Goal: Task Accomplishment & Management: Use online tool/utility

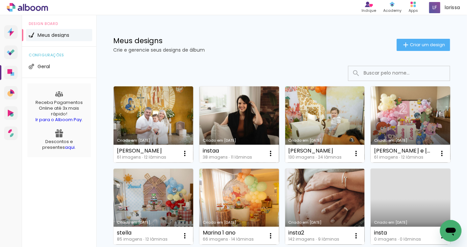
click at [227, 113] on link "Criado em [DATE]" at bounding box center [239, 124] width 80 height 76
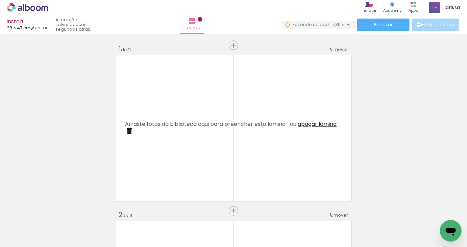
scroll to position [0, 489]
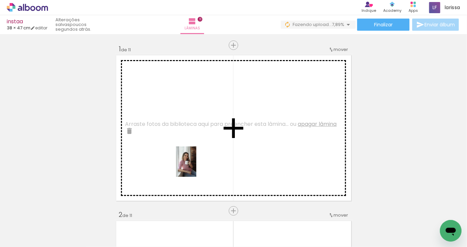
drag, startPoint x: 292, startPoint y: 224, endPoint x: 196, endPoint y: 167, distance: 111.5
click at [196, 167] on quentale-workspace at bounding box center [233, 123] width 467 height 247
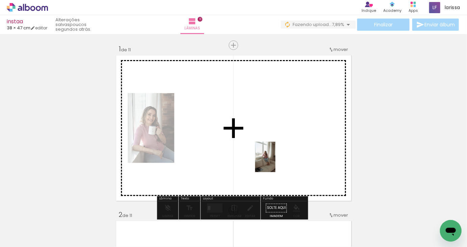
drag, startPoint x: 261, startPoint y: 220, endPoint x: 275, endPoint y: 162, distance: 59.8
click at [275, 162] on quentale-workspace at bounding box center [233, 123] width 467 height 247
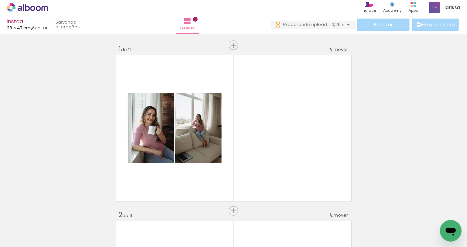
scroll to position [0, 1053]
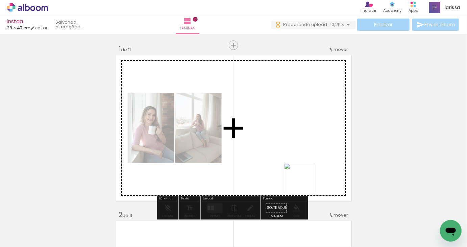
drag, startPoint x: 448, startPoint y: 217, endPoint x: 265, endPoint y: 168, distance: 189.6
click at [265, 168] on quentale-workspace at bounding box center [233, 123] width 467 height 247
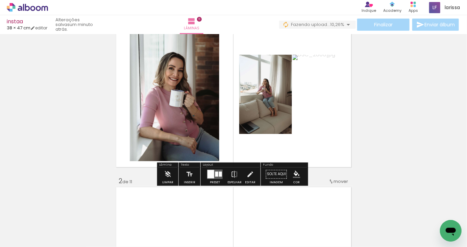
scroll to position [40, 0]
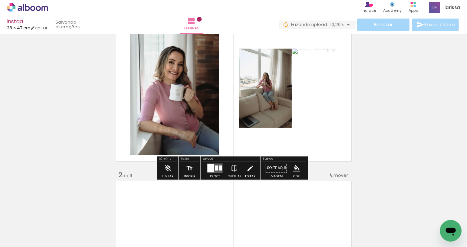
click at [211, 165] on div at bounding box center [210, 168] width 7 height 8
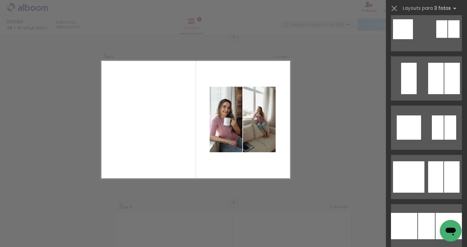
scroll to position [1065, 0]
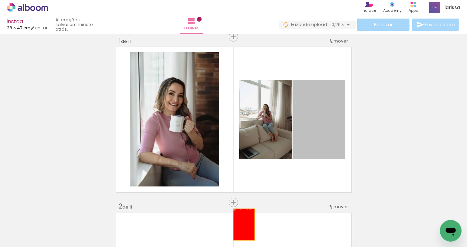
drag, startPoint x: 316, startPoint y: 123, endPoint x: 257, endPoint y: 186, distance: 86.5
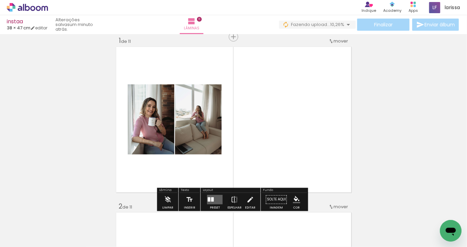
click at [213, 199] on quentale-layouter at bounding box center [215, 199] width 16 height 9
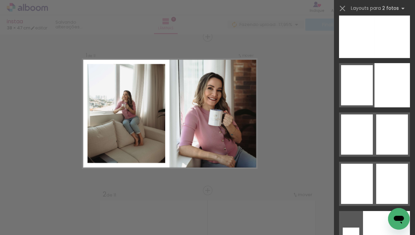
scroll to position [3837, 0]
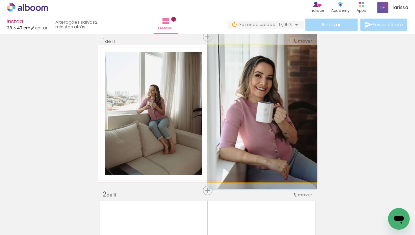
drag, startPoint x: 292, startPoint y: 106, endPoint x: 293, endPoint y: 98, distance: 8.9
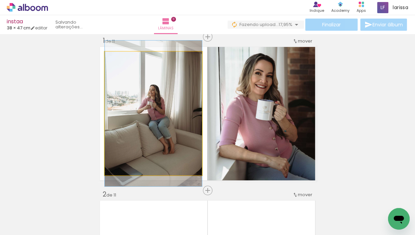
click at [167, 105] on quentale-photo at bounding box center [153, 114] width 97 height 124
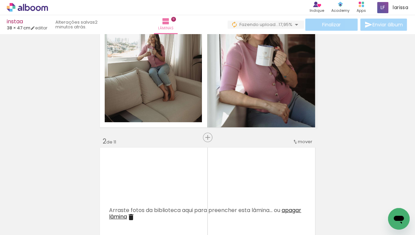
scroll to position [63, 0]
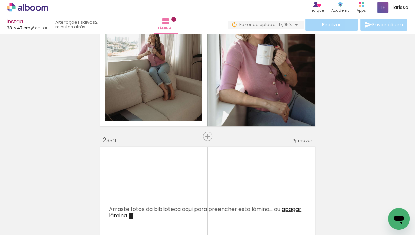
click at [31, 215] on input "Todas as fotos" at bounding box center [19, 215] width 26 height 6
click at [0, 0] on slot "Não utilizadas" at bounding box center [0, 0] width 0 height 0
type input "Não utilizadas"
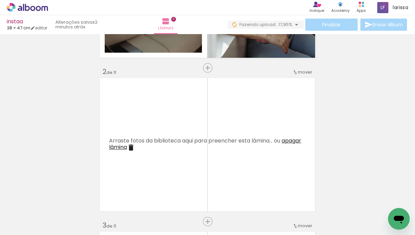
scroll to position [139, 0]
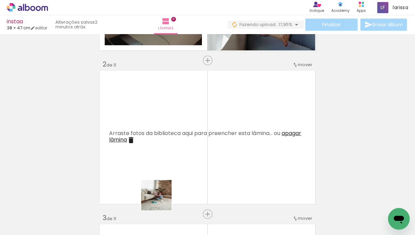
drag, startPoint x: 161, startPoint y: 200, endPoint x: 187, endPoint y: 158, distance: 49.0
click at [173, 137] on quentale-workspace at bounding box center [207, 117] width 415 height 235
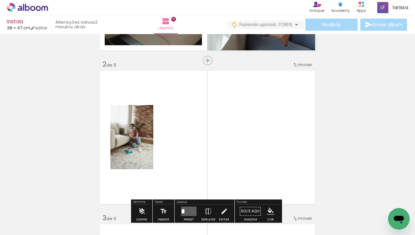
drag, startPoint x: 183, startPoint y: 163, endPoint x: 197, endPoint y: 138, distance: 28.6
click at [197, 138] on quentale-workspace at bounding box center [207, 117] width 415 height 235
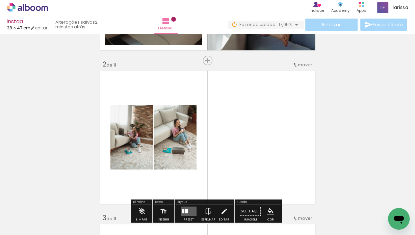
drag, startPoint x: 162, startPoint y: 215, endPoint x: 258, endPoint y: 154, distance: 113.4
click at [260, 152] on quentale-workspace at bounding box center [207, 117] width 415 height 235
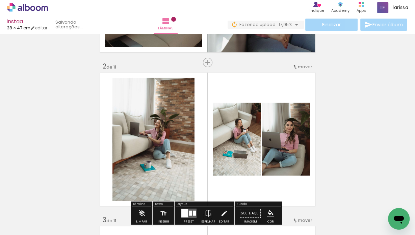
drag, startPoint x: 158, startPoint y: 218, endPoint x: 228, endPoint y: 188, distance: 75.8
click at [227, 154] on quentale-workspace at bounding box center [207, 117] width 415 height 235
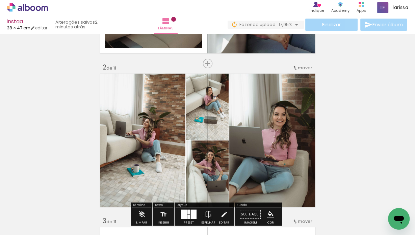
scroll to position [0, 891]
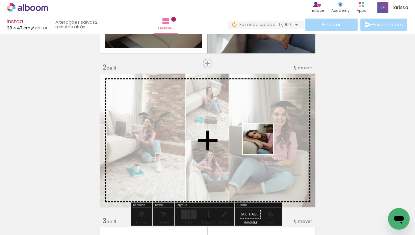
drag, startPoint x: 387, startPoint y: 206, endPoint x: 253, endPoint y: 145, distance: 147.1
click at [263, 144] on quentale-workspace at bounding box center [207, 117] width 415 height 235
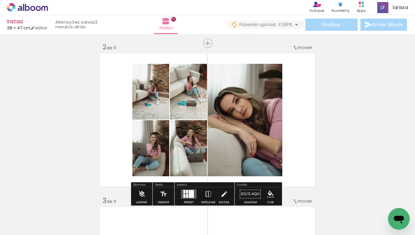
scroll to position [168, 0]
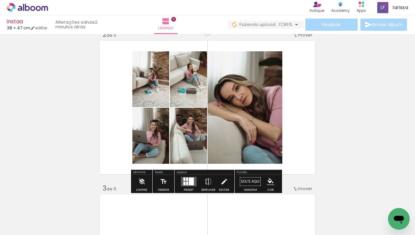
click at [183, 183] on div at bounding box center [184, 184] width 2 height 4
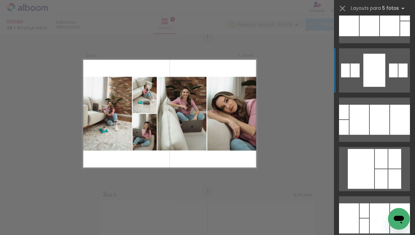
scroll to position [311, 0]
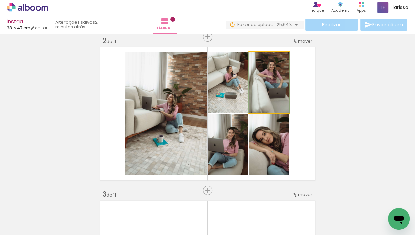
drag, startPoint x: 278, startPoint y: 91, endPoint x: 183, endPoint y: 116, distance: 98.4
click at [0, 0] on slot at bounding box center [0, 0] width 0 height 0
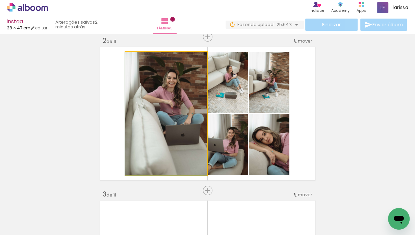
click at [166, 100] on quentale-photo at bounding box center [166, 113] width 82 height 123
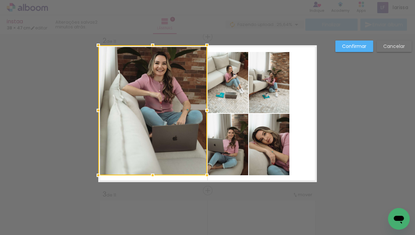
drag, startPoint x: 120, startPoint y: 51, endPoint x: 98, endPoint y: 47, distance: 22.6
click at [97, 46] on div at bounding box center [99, 46] width 14 height 14
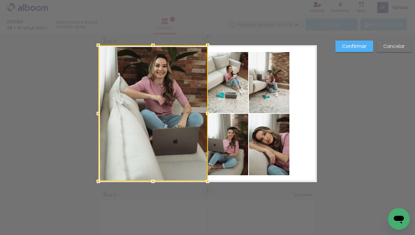
drag, startPoint x: 205, startPoint y: 177, endPoint x: 206, endPoint y: 181, distance: 3.9
click at [206, 182] on div at bounding box center [208, 182] width 14 height 14
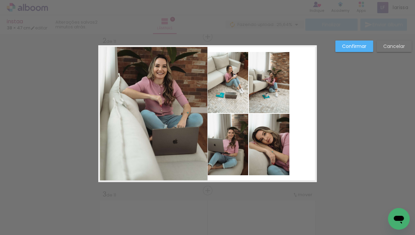
click at [275, 79] on quentale-photo at bounding box center [269, 82] width 41 height 61
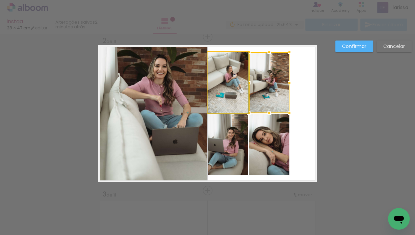
click at [224, 82] on quentale-photo at bounding box center [228, 82] width 41 height 61
click at [237, 135] on quentale-photo at bounding box center [228, 144] width 41 height 61
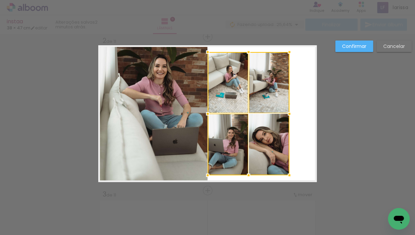
click at [273, 139] on div at bounding box center [249, 113] width 82 height 123
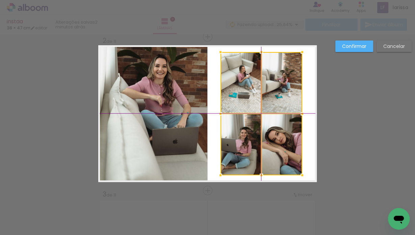
drag, startPoint x: 269, startPoint y: 136, endPoint x: 278, endPoint y: 135, distance: 9.2
click at [278, 135] on div at bounding box center [262, 113] width 82 height 123
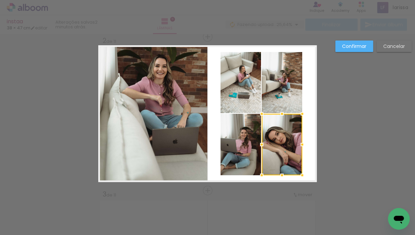
click at [226, 70] on quentale-photo at bounding box center [241, 82] width 41 height 61
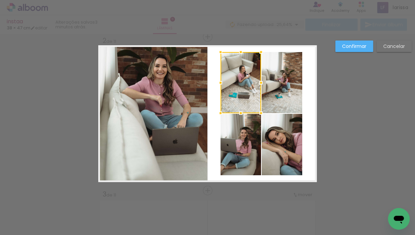
click at [274, 77] on quentale-photo at bounding box center [282, 82] width 41 height 61
click at [257, 156] on quentale-photo at bounding box center [241, 144] width 41 height 61
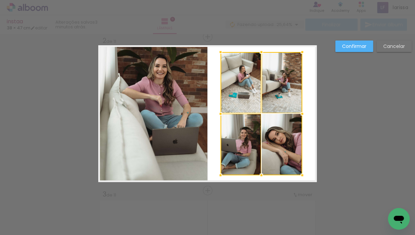
click at [289, 153] on div at bounding box center [262, 113] width 82 height 123
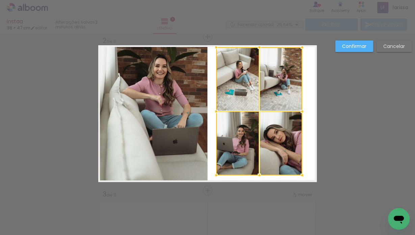
drag, startPoint x: 220, startPoint y: 52, endPoint x: 220, endPoint y: 48, distance: 3.8
click at [220, 48] on div at bounding box center [216, 48] width 14 height 14
click at [289, 142] on div at bounding box center [259, 111] width 86 height 128
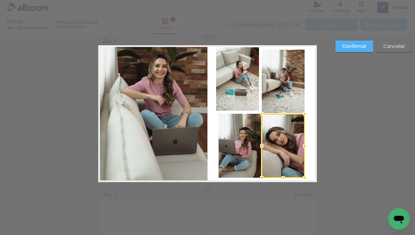
click at [0, 0] on slot "Cancelar" at bounding box center [0, 0] width 0 height 0
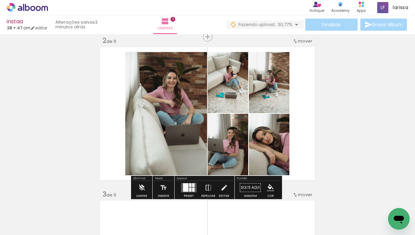
click at [188, 95] on quentale-photo at bounding box center [166, 113] width 82 height 123
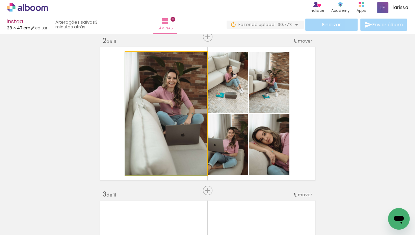
click at [188, 95] on quentale-photo at bounding box center [166, 113] width 82 height 123
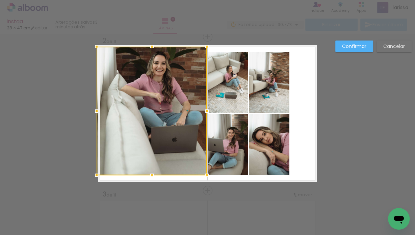
drag, startPoint x: 121, startPoint y: 52, endPoint x: 98, endPoint y: 48, distance: 24.0
click at [98, 48] on div at bounding box center [97, 47] width 14 height 14
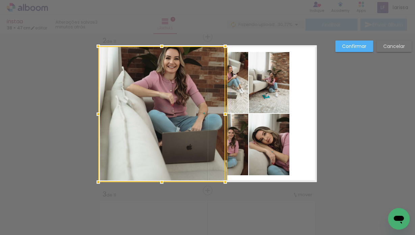
drag, startPoint x: 206, startPoint y: 175, endPoint x: 203, endPoint y: 181, distance: 6.7
click at [203, 181] on div at bounding box center [161, 114] width 127 height 136
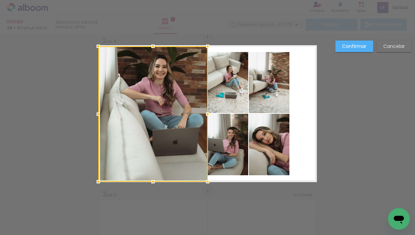
drag, startPoint x: 225, startPoint y: 113, endPoint x: 205, endPoint y: 114, distance: 19.6
click at [205, 114] on div at bounding box center [208, 114] width 14 height 14
click at [361, 51] on paper-button "Confirmar" at bounding box center [354, 46] width 38 height 11
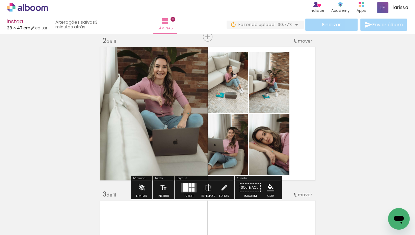
click at [220, 98] on quentale-photo at bounding box center [228, 82] width 41 height 61
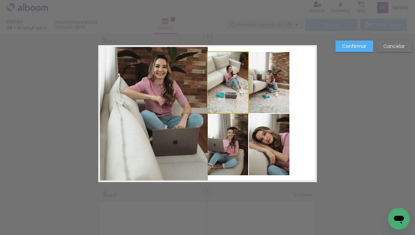
click at [233, 94] on quentale-photo at bounding box center [228, 82] width 41 height 61
click at [262, 94] on quentale-photo at bounding box center [269, 82] width 41 height 61
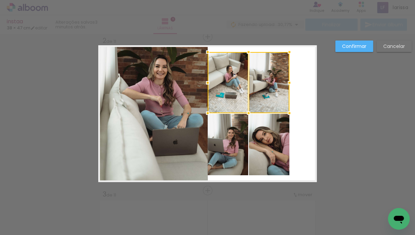
click at [236, 132] on quentale-photo at bounding box center [228, 144] width 41 height 61
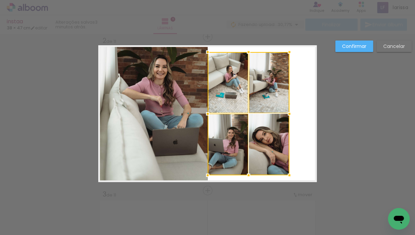
click at [275, 144] on div at bounding box center [249, 113] width 82 height 123
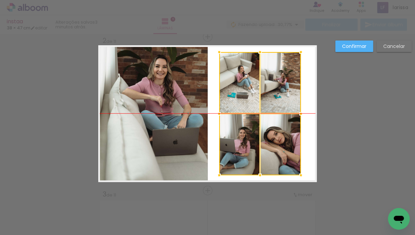
drag, startPoint x: 266, startPoint y: 85, endPoint x: 277, endPoint y: 84, distance: 11.2
click at [277, 85] on div at bounding box center [260, 113] width 82 height 123
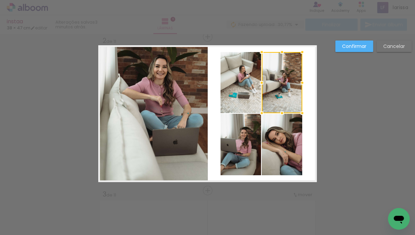
click at [233, 64] on quentale-photo at bounding box center [241, 82] width 41 height 61
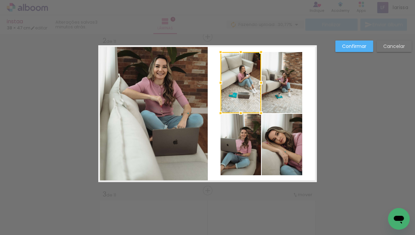
click at [270, 76] on quentale-photo at bounding box center [282, 82] width 41 height 61
click at [279, 154] on quentale-photo at bounding box center [282, 144] width 41 height 61
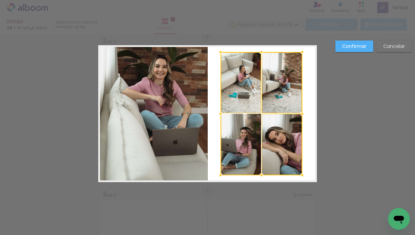
click at [250, 152] on div at bounding box center [262, 113] width 82 height 123
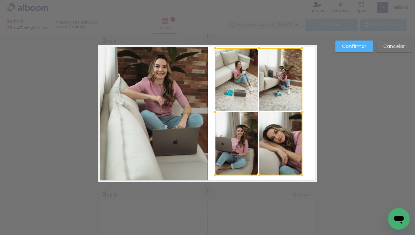
drag, startPoint x: 219, startPoint y: 53, endPoint x: 214, endPoint y: 49, distance: 5.8
click at [214, 49] on div at bounding box center [215, 48] width 14 height 14
click at [295, 92] on div at bounding box center [259, 111] width 88 height 127
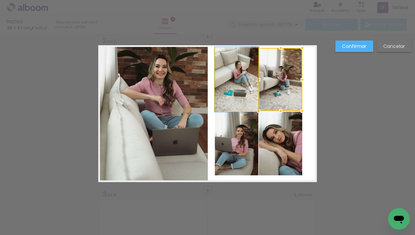
click at [237, 87] on quentale-photo at bounding box center [237, 79] width 44 height 63
click at [240, 137] on quentale-photo at bounding box center [237, 144] width 44 height 64
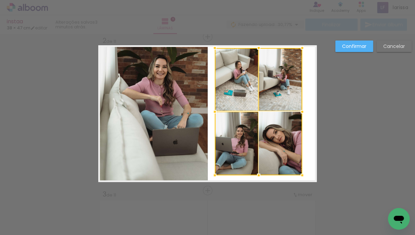
click at [277, 162] on div at bounding box center [259, 111] width 88 height 127
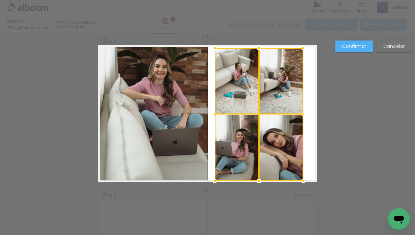
drag, startPoint x: 301, startPoint y: 176, endPoint x: 302, endPoint y: 181, distance: 5.1
click at [302, 181] on div at bounding box center [304, 181] width 14 height 14
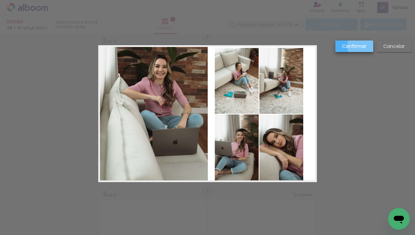
click at [0, 0] on slot "Confirmar" at bounding box center [0, 0] width 0 height 0
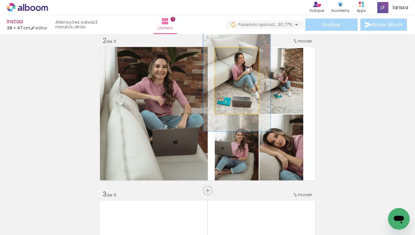
drag, startPoint x: 229, startPoint y: 55, endPoint x: 240, endPoint y: 56, distance: 11.6
type paper-slider "153"
click at [239, 54] on div at bounding box center [239, 55] width 6 height 6
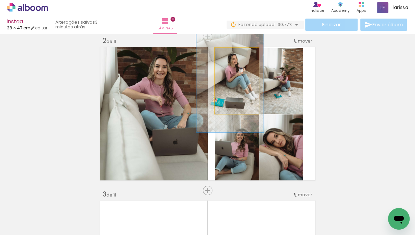
drag, startPoint x: 241, startPoint y: 74, endPoint x: 234, endPoint y: 75, distance: 6.2
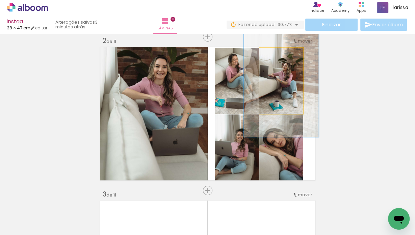
drag, startPoint x: 274, startPoint y: 53, endPoint x: 289, endPoint y: 52, distance: 14.9
click at [289, 52] on div at bounding box center [287, 55] width 11 height 11
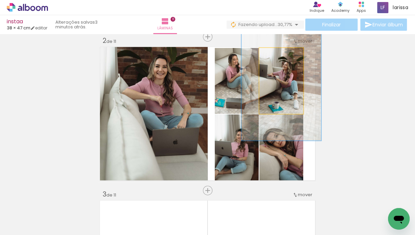
drag, startPoint x: 289, startPoint y: 55, endPoint x: 294, endPoint y: 55, distance: 5.4
type paper-slider "200"
click at [294, 55] on div at bounding box center [291, 55] width 6 height 6
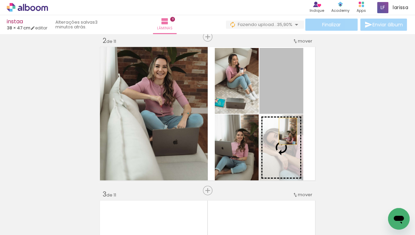
drag, startPoint x: 290, startPoint y: 83, endPoint x: 285, endPoint y: 131, distance: 47.9
click at [0, 0] on slot at bounding box center [0, 0] width 0 height 0
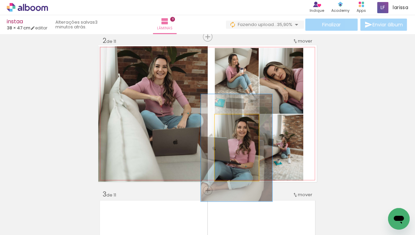
drag, startPoint x: 234, startPoint y: 121, endPoint x: 242, endPoint y: 120, distance: 7.5
type paper-slider "159"
click at [242, 120] on div at bounding box center [240, 121] width 11 height 11
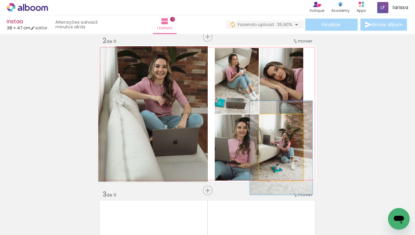
drag, startPoint x: 275, startPoint y: 122, endPoint x: 282, endPoint y: 121, distance: 7.5
type paper-slider "141"
click at [282, 121] on div at bounding box center [281, 121] width 11 height 11
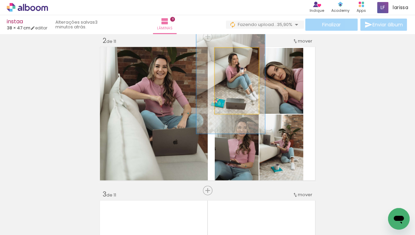
type paper-slider "156"
click at [239, 53] on div at bounding box center [242, 55] width 6 height 6
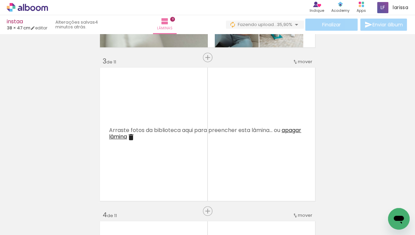
scroll to position [318, 0]
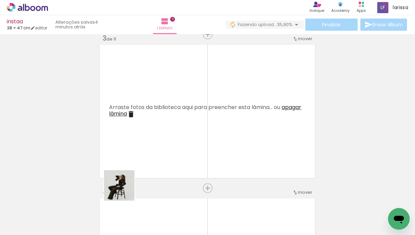
drag, startPoint x: 109, startPoint y: 211, endPoint x: 150, endPoint y: 183, distance: 49.4
click at [165, 104] on quentale-workspace at bounding box center [207, 117] width 415 height 235
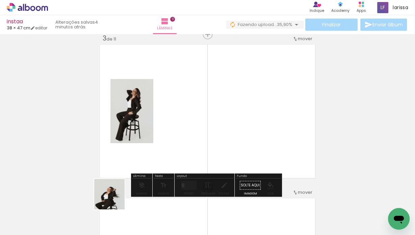
drag, startPoint x: 103, startPoint y: 219, endPoint x: 155, endPoint y: 125, distance: 106.9
click at [155, 125] on quentale-workspace at bounding box center [207, 117] width 415 height 235
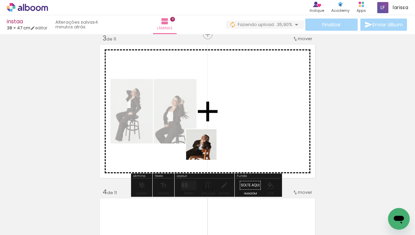
drag, startPoint x: 111, startPoint y: 215, endPoint x: 210, endPoint y: 145, distance: 121.5
click at [210, 145] on quentale-workspace at bounding box center [207, 117] width 415 height 235
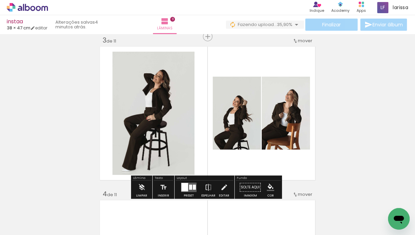
scroll to position [316, 0]
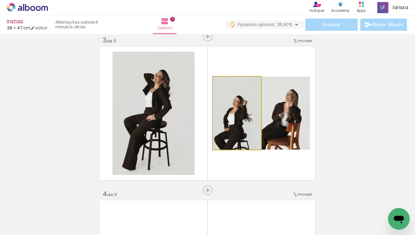
drag, startPoint x: 240, startPoint y: 117, endPoint x: 163, endPoint y: 106, distance: 77.8
click at [0, 0] on slot at bounding box center [0, 0] width 0 height 0
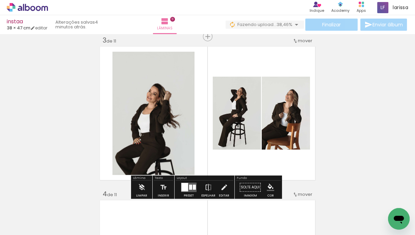
scroll to position [315, 0]
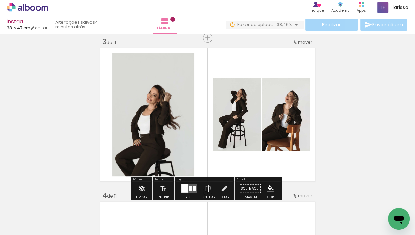
click at [0, 0] on slot "P&B" at bounding box center [0, 0] width 0 height 0
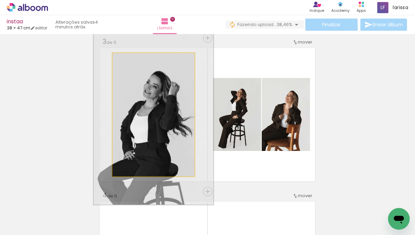
drag, startPoint x: 129, startPoint y: 59, endPoint x: 141, endPoint y: 58, distance: 11.8
click at [141, 58] on div at bounding box center [139, 60] width 11 height 11
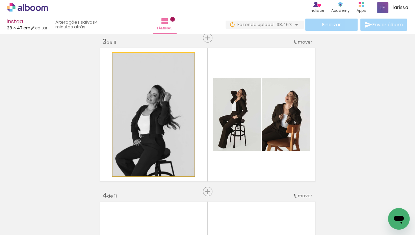
drag, startPoint x: 145, startPoint y: 60, endPoint x: 110, endPoint y: 61, distance: 35.5
type paper-slider "100"
click at [110, 61] on quentale-layouter at bounding box center [207, 114] width 219 height 137
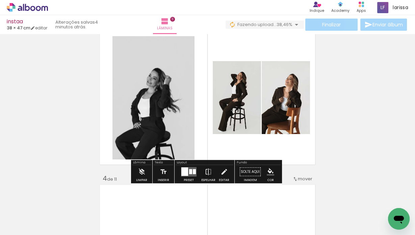
scroll to position [333, 0]
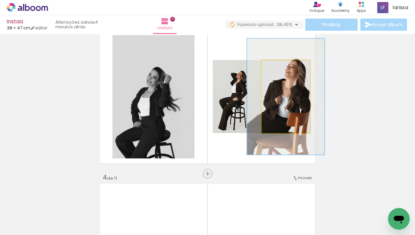
drag, startPoint x: 275, startPoint y: 67, endPoint x: 289, endPoint y: 69, distance: 14.3
type paper-slider "161"
click at [288, 67] on div at bounding box center [291, 67] width 6 height 6
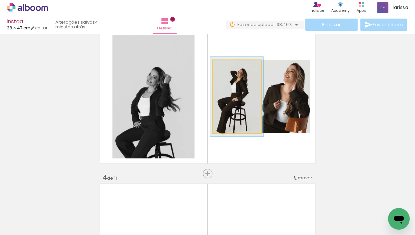
type paper-slider "109"
click at [231, 67] on div at bounding box center [230, 67] width 11 height 11
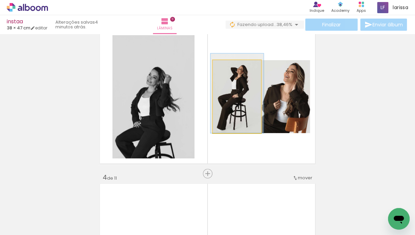
drag, startPoint x: 240, startPoint y: 87, endPoint x: 240, endPoint y: 82, distance: 5.1
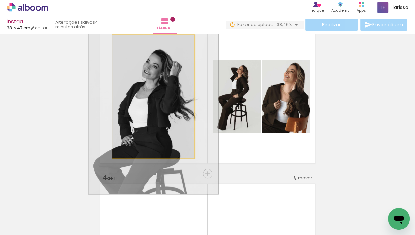
type paper-slider "158"
click at [142, 41] on div at bounding box center [142, 42] width 11 height 11
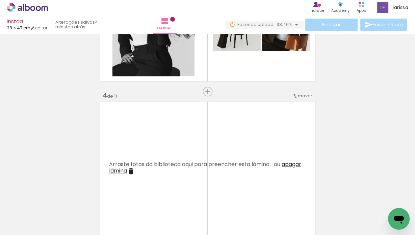
scroll to position [416, 0]
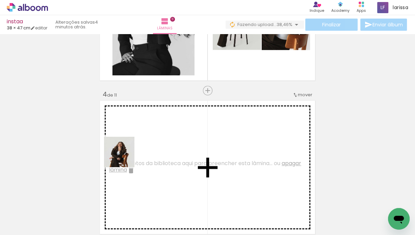
drag, startPoint x: 111, startPoint y: 213, endPoint x: 126, endPoint y: 153, distance: 61.4
click at [126, 153] on quentale-workspace at bounding box center [207, 117] width 415 height 235
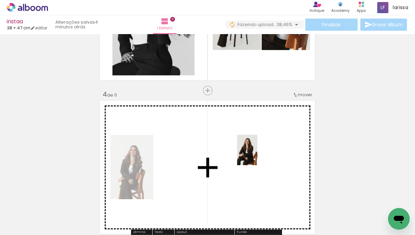
drag, startPoint x: 106, startPoint y: 214, endPoint x: 255, endPoint y: 155, distance: 160.5
click at [255, 155] on quentale-workspace at bounding box center [207, 117] width 415 height 235
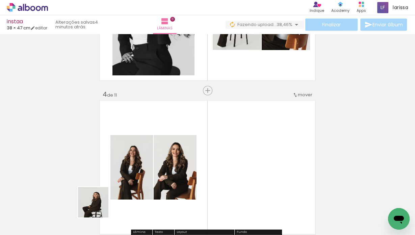
drag, startPoint x: 70, startPoint y: 214, endPoint x: 260, endPoint y: 164, distance: 196.1
click at [260, 164] on quentale-workspace at bounding box center [207, 117] width 415 height 235
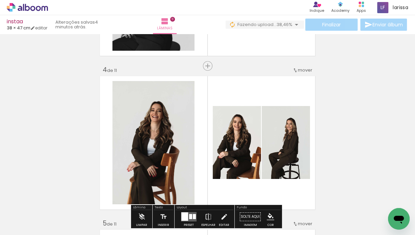
scroll to position [441, 0]
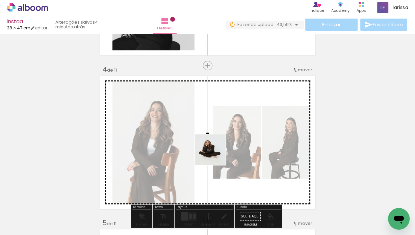
drag, startPoint x: 149, startPoint y: 211, endPoint x: 105, endPoint y: 223, distance: 45.2
click at [233, 147] on quentale-workspace at bounding box center [207, 117] width 415 height 235
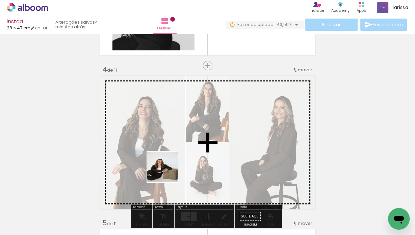
drag, startPoint x: 129, startPoint y: 206, endPoint x: 177, endPoint y: 167, distance: 62.2
click at [172, 169] on quentale-workspace at bounding box center [207, 117] width 415 height 235
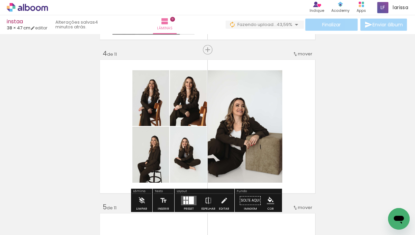
scroll to position [465, 0]
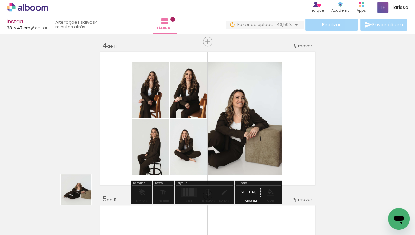
drag, startPoint x: 72, startPoint y: 215, endPoint x: 152, endPoint y: 147, distance: 104.8
click at [128, 151] on quentale-workspace at bounding box center [207, 117] width 415 height 235
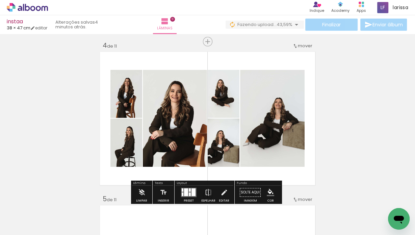
click at [192, 189] on div at bounding box center [194, 193] width 4 height 8
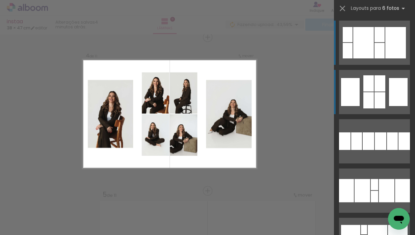
scroll to position [470, 0]
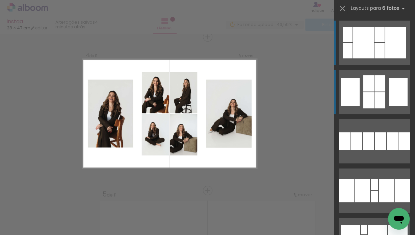
click at [393, 89] on div at bounding box center [398, 92] width 19 height 28
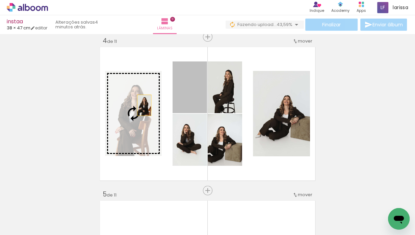
drag, startPoint x: 191, startPoint y: 94, endPoint x: 144, endPoint y: 106, distance: 48.3
click at [0, 0] on slot at bounding box center [0, 0] width 0 height 0
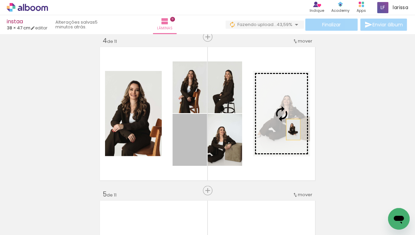
drag, startPoint x: 262, startPoint y: 134, endPoint x: 292, endPoint y: 129, distance: 29.9
click at [0, 0] on slot at bounding box center [0, 0] width 0 height 0
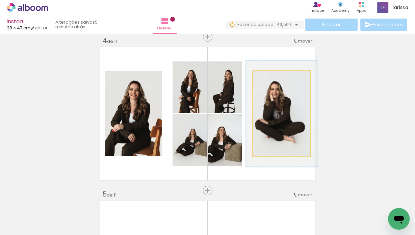
drag, startPoint x: 269, startPoint y: 78, endPoint x: 277, endPoint y: 78, distance: 8.4
click at [274, 77] on div at bounding box center [275, 78] width 6 height 6
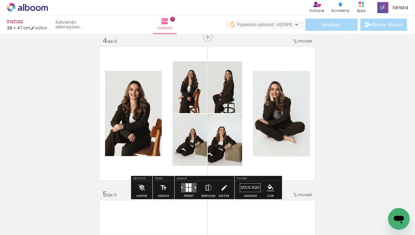
click at [0, 0] on slot "P&B" at bounding box center [0, 0] width 0 height 0
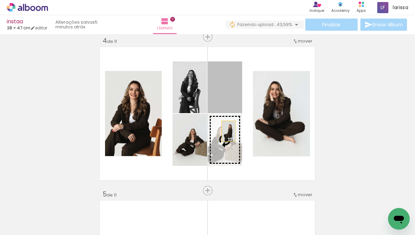
drag, startPoint x: 227, startPoint y: 96, endPoint x: 227, endPoint y: 135, distance: 39.5
click at [0, 0] on slot at bounding box center [0, 0] width 0 height 0
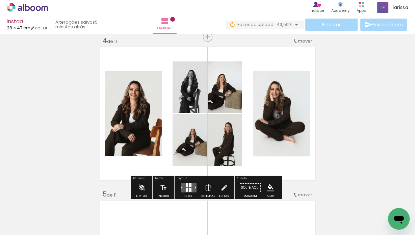
click at [0, 0] on slot "P&B" at bounding box center [0, 0] width 0 height 0
click at [132, 104] on quentale-photo at bounding box center [133, 113] width 57 height 85
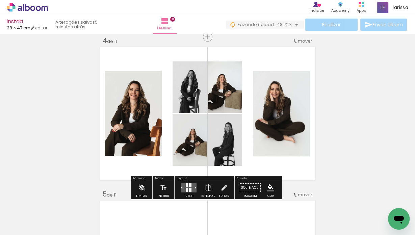
click at [132, 104] on quentale-photo at bounding box center [133, 113] width 57 height 85
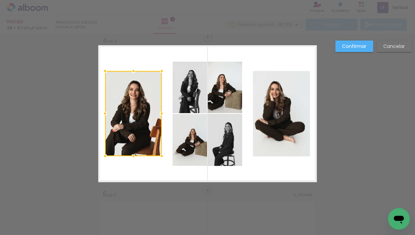
click at [286, 105] on quentale-photo at bounding box center [281, 113] width 57 height 85
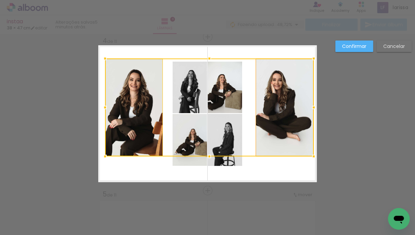
drag, startPoint x: 306, startPoint y: 70, endPoint x: 309, endPoint y: 59, distance: 10.8
click at [309, 58] on div at bounding box center [314, 59] width 14 height 14
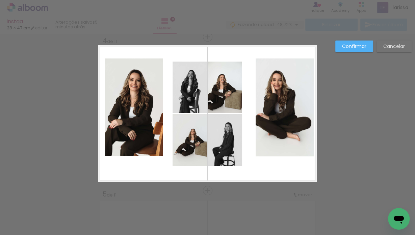
click at [288, 144] on quentale-photo at bounding box center [285, 107] width 58 height 98
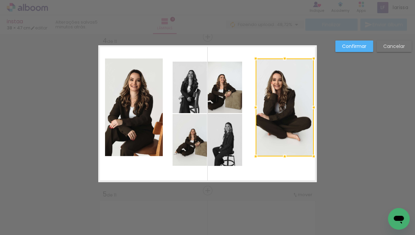
click at [130, 127] on quentale-photo at bounding box center [134, 107] width 58 height 98
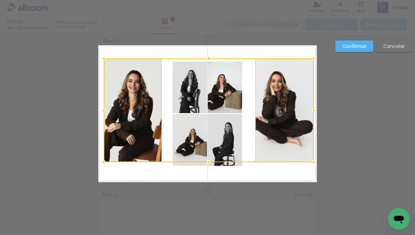
drag, startPoint x: 104, startPoint y: 158, endPoint x: 102, endPoint y: 163, distance: 4.6
click at [102, 163] on div at bounding box center [104, 162] width 14 height 14
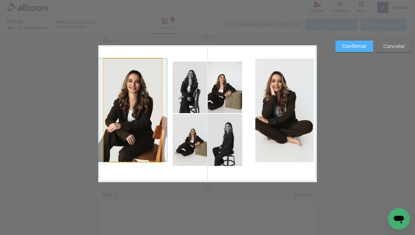
click at [151, 97] on quentale-photo at bounding box center [133, 109] width 58 height 103
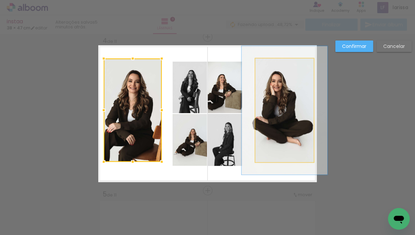
click at [293, 102] on quentale-photo at bounding box center [284, 110] width 58 height 104
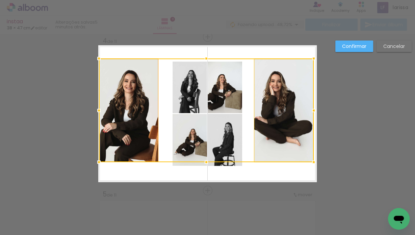
click at [97, 111] on div at bounding box center [99, 111] width 14 height 14
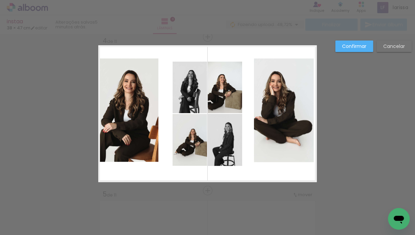
click at [0, 0] on slot "Confirmar" at bounding box center [0, 0] width 0 height 0
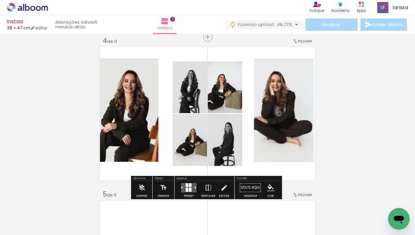
click at [137, 107] on quentale-photo at bounding box center [128, 109] width 59 height 103
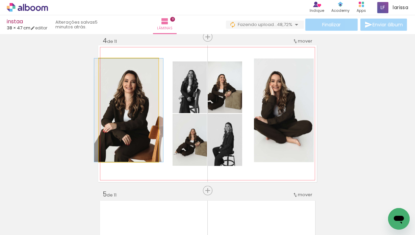
click at [137, 107] on quentale-photo at bounding box center [128, 109] width 59 height 103
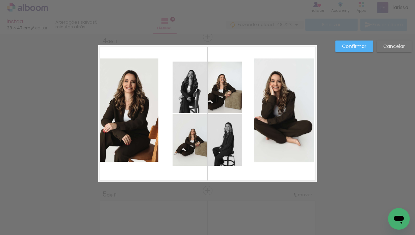
click at [145, 110] on quentale-photo at bounding box center [128, 109] width 59 height 103
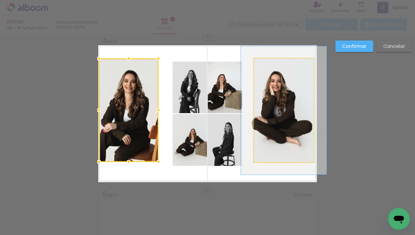
click at [301, 106] on quentale-photo at bounding box center [284, 110] width 60 height 104
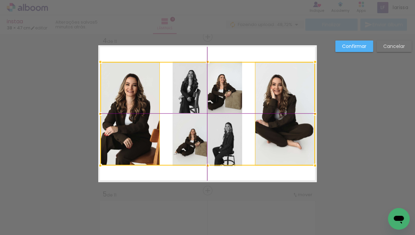
drag, startPoint x: 149, startPoint y: 106, endPoint x: 155, endPoint y: 107, distance: 5.8
click at [155, 107] on div at bounding box center [207, 114] width 215 height 104
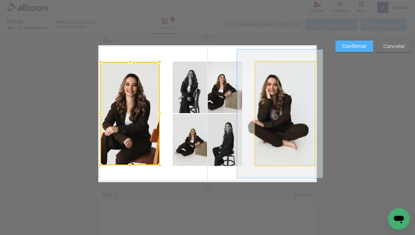
drag, startPoint x: 277, startPoint y: 103, endPoint x: 273, endPoint y: 102, distance: 4.7
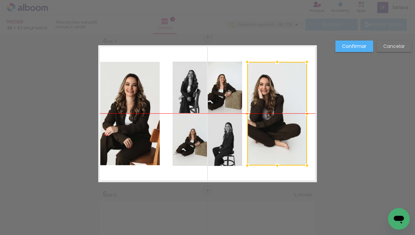
drag, startPoint x: 284, startPoint y: 91, endPoint x: 279, endPoint y: 91, distance: 5.4
click at [279, 91] on div at bounding box center [277, 114] width 60 height 104
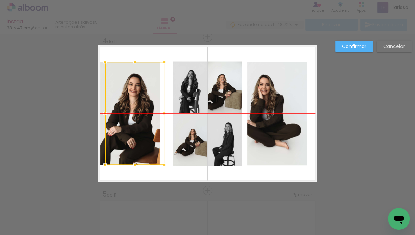
drag, startPoint x: 135, startPoint y: 118, endPoint x: 142, endPoint y: 118, distance: 7.1
click at [142, 118] on div at bounding box center [134, 113] width 59 height 103
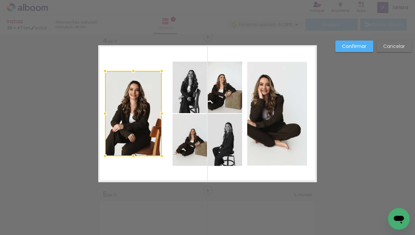
click at [260, 105] on quentale-photo at bounding box center [277, 114] width 60 height 104
click at [162, 105] on div at bounding box center [133, 113] width 57 height 85
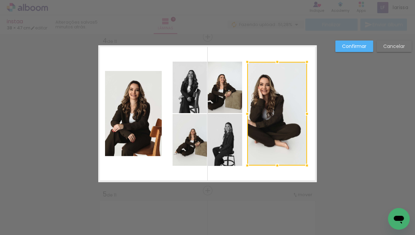
click at [260, 105] on div at bounding box center [277, 114] width 60 height 104
click at [0, 0] on slot "Cancelar" at bounding box center [0, 0] width 0 height 0
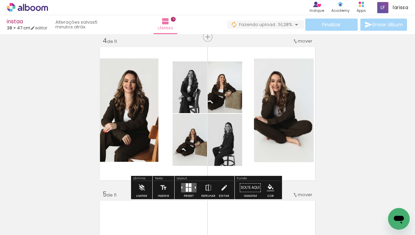
click at [190, 188] on div at bounding box center [190, 190] width 3 height 4
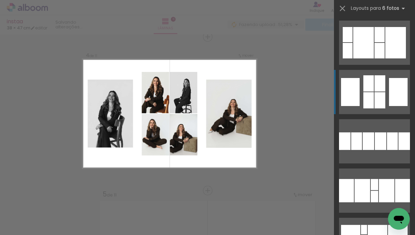
scroll to position [49, 0]
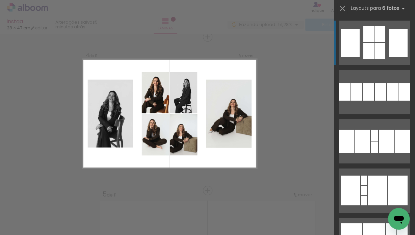
click at [387, 44] on quentale-layouter at bounding box center [374, 43] width 71 height 44
click at [378, 47] on div at bounding box center [380, 51] width 11 height 16
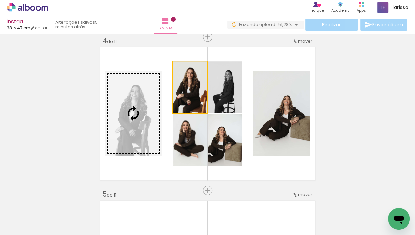
drag, startPoint x: 190, startPoint y: 97, endPoint x: 138, endPoint y: 102, distance: 52.3
click at [0, 0] on slot at bounding box center [0, 0] width 0 height 0
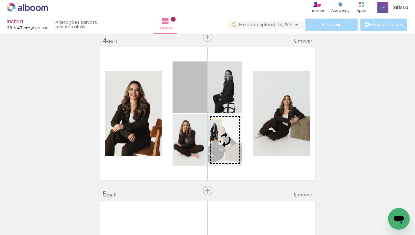
drag, startPoint x: 187, startPoint y: 89, endPoint x: 212, endPoint y: 130, distance: 48.4
click at [0, 0] on slot at bounding box center [0, 0] width 0 height 0
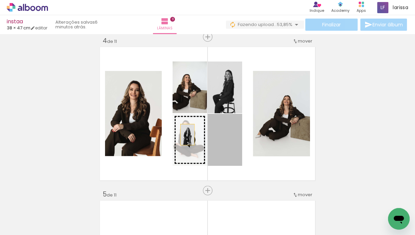
drag, startPoint x: 217, startPoint y: 140, endPoint x: 185, endPoint y: 134, distance: 31.6
click at [0, 0] on slot at bounding box center [0, 0] width 0 height 0
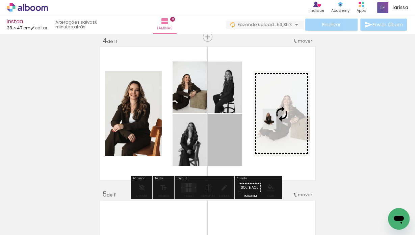
drag, startPoint x: 257, startPoint y: 121, endPoint x: 272, endPoint y: 118, distance: 15.5
click at [0, 0] on slot at bounding box center [0, 0] width 0 height 0
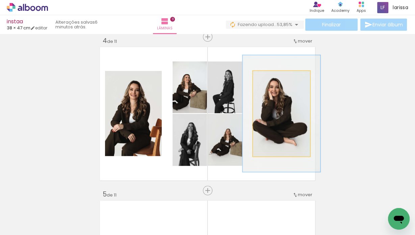
drag, startPoint x: 269, startPoint y: 77, endPoint x: 275, endPoint y: 77, distance: 6.1
type paper-slider "136"
click at [275, 77] on div at bounding box center [277, 78] width 6 height 6
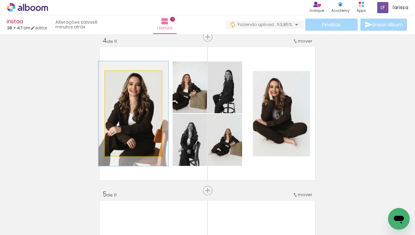
drag, startPoint x: 123, startPoint y: 76, endPoint x: 165, endPoint y: 81, distance: 42.5
type paper-slider "123"
click at [128, 76] on div at bounding box center [126, 78] width 11 height 11
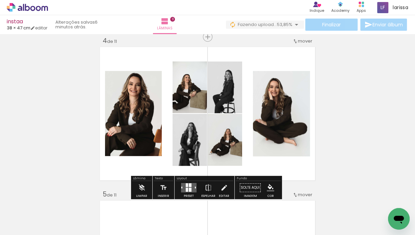
click at [126, 106] on quentale-photo at bounding box center [133, 113] width 57 height 85
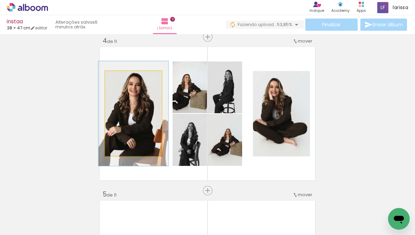
click at [126, 106] on quentale-photo at bounding box center [133, 113] width 57 height 85
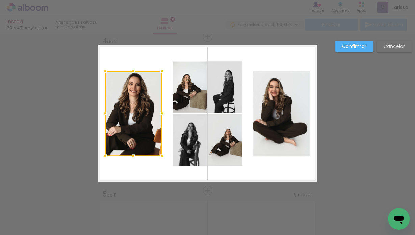
click at [293, 105] on quentale-photo at bounding box center [281, 113] width 57 height 85
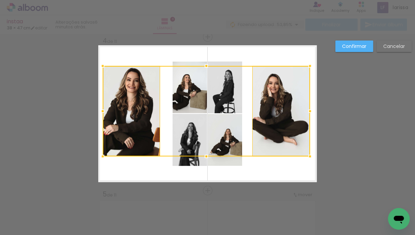
drag, startPoint x: 103, startPoint y: 70, endPoint x: 101, endPoint y: 65, distance: 5.5
click at [101, 65] on div at bounding box center [103, 66] width 14 height 14
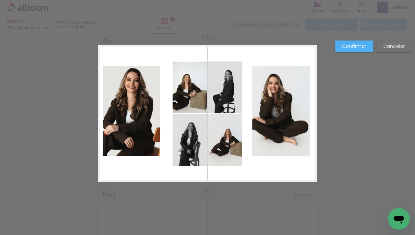
click slot "Confirmar"
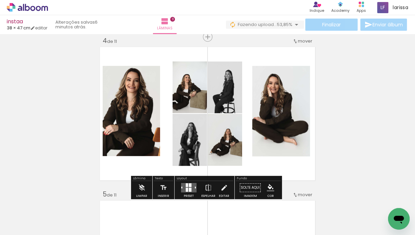
click quentale-photo
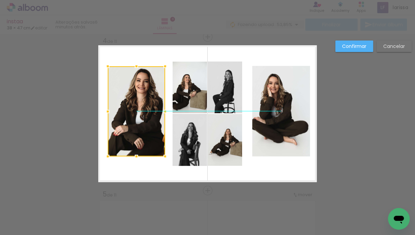
drag, startPoint x: 142, startPoint y: 120, endPoint x: 147, endPoint y: 120, distance: 5.1
click div
click quentale-photo
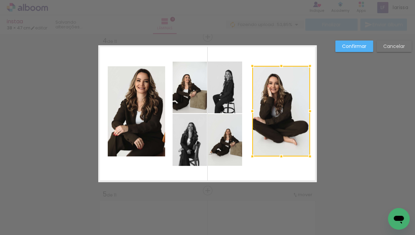
click div
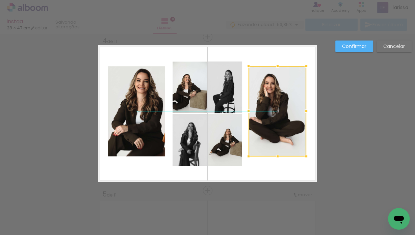
drag, startPoint x: 288, startPoint y: 114, endPoint x: 284, endPoint y: 114, distance: 4.1
click div
click div "Confirmar Cancelar"
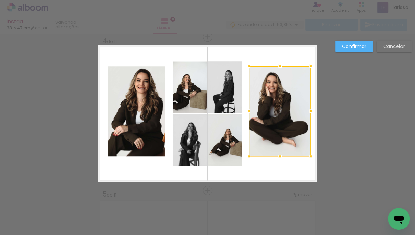
drag, startPoint x: 306, startPoint y: 110, endPoint x: 292, endPoint y: 111, distance: 13.9
click div
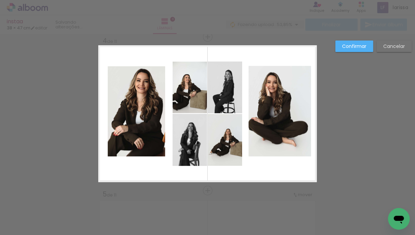
click quentale-photo
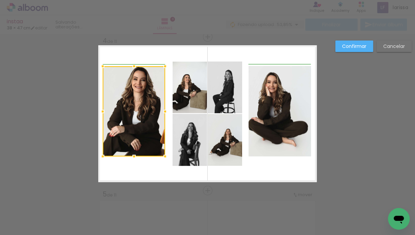
click div
click paper-button "Confirmar"
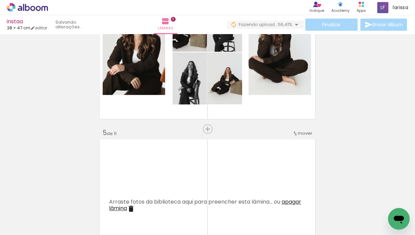
scroll to position [531, 0]
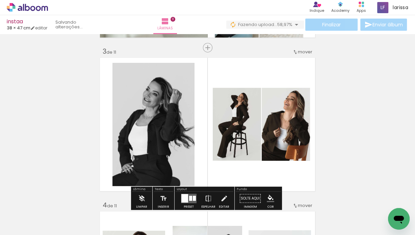
click quentale-photo
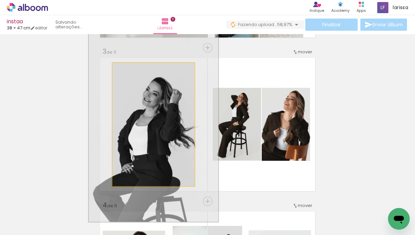
click quentale-photo
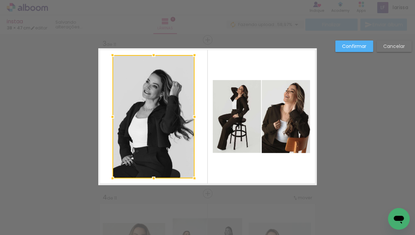
scroll to position [316, 0]
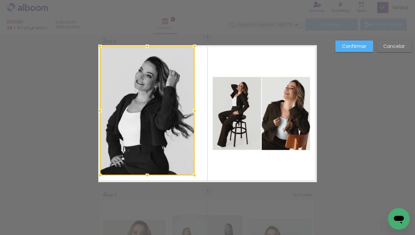
drag, startPoint x: 110, startPoint y: 51, endPoint x: 97, endPoint y: 46, distance: 14.6
click div
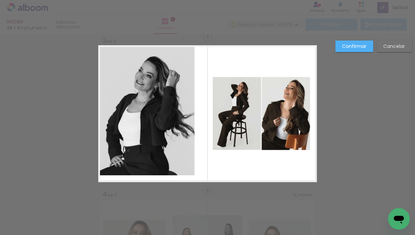
click quentale-photo
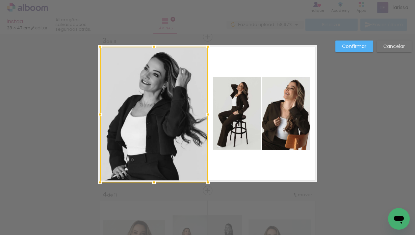
drag, startPoint x: 194, startPoint y: 175, endPoint x: 206, endPoint y: 182, distance: 14.1
click div
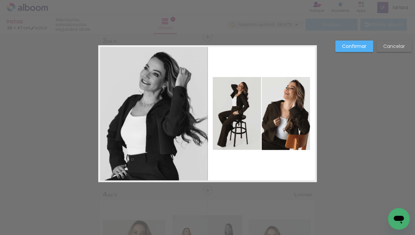
click slot "Confirmar"
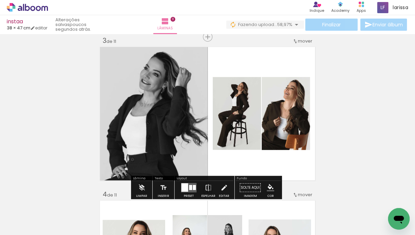
click div "Inserir lâmina 1 de 11 Inserir lâmina 2 de 11 Inserir lâmina 3 de 11 Inserir lâ…"
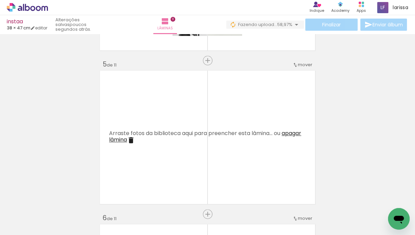
scroll to position [606, 0]
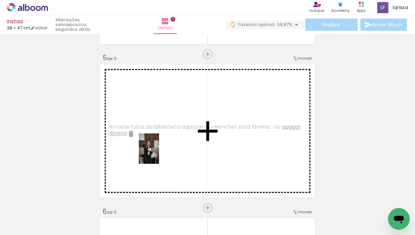
drag, startPoint x: 150, startPoint y: 215, endPoint x: 159, endPoint y: 154, distance: 61.5
click quentale-workspace
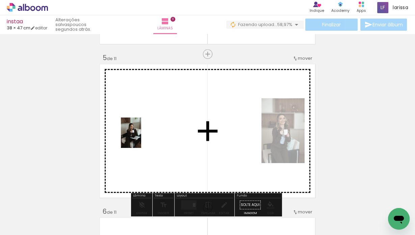
drag, startPoint x: 106, startPoint y: 218, endPoint x: 141, endPoint y: 138, distance: 87.1
click quentale-workspace
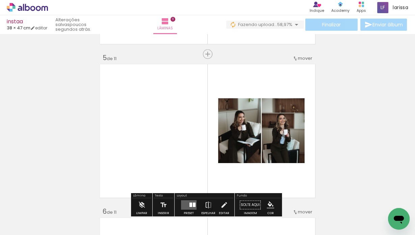
scroll to position [607, 0]
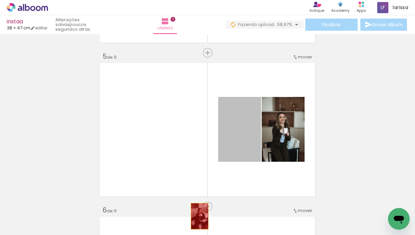
drag, startPoint x: 234, startPoint y: 142, endPoint x: 195, endPoint y: 219, distance: 86.4
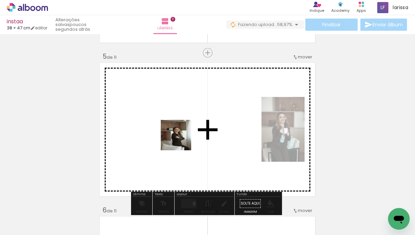
drag, startPoint x: 179, startPoint y: 218, endPoint x: 181, endPoint y: 140, distance: 77.4
click quentale-workspace
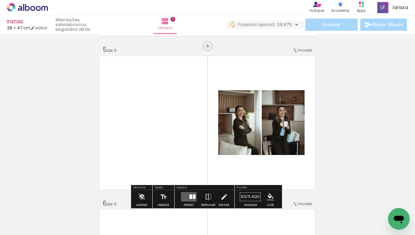
scroll to position [615, 0]
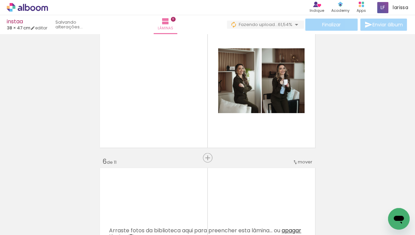
scroll to position [657, 0]
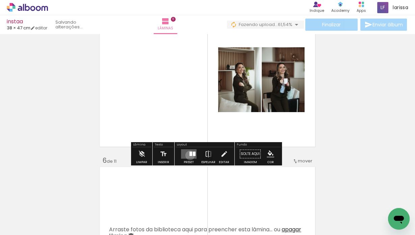
drag, startPoint x: 189, startPoint y: 155, endPoint x: 204, endPoint y: 145, distance: 18.7
click at [190, 155] on div at bounding box center [191, 154] width 3 height 4
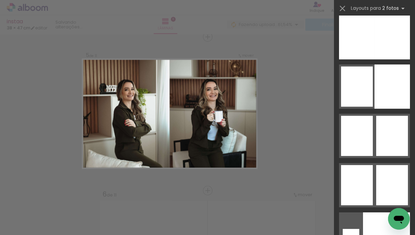
scroll to position [3810, 0]
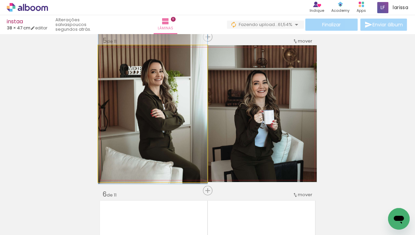
drag, startPoint x: 170, startPoint y: 100, endPoint x: 170, endPoint y: 86, distance: 14.2
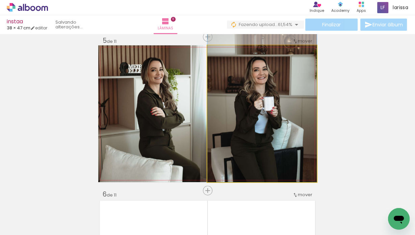
drag, startPoint x: 267, startPoint y: 94, endPoint x: 269, endPoint y: 77, distance: 16.7
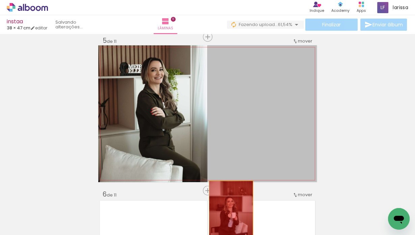
drag, startPoint x: 268, startPoint y: 94, endPoint x: 224, endPoint y: 214, distance: 127.5
click at [228, 212] on quentale-workspace at bounding box center [207, 117] width 415 height 235
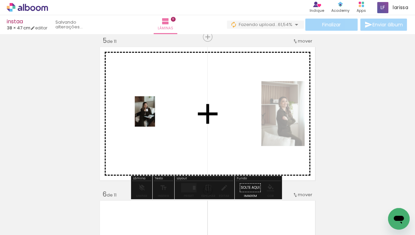
drag, startPoint x: 109, startPoint y: 210, endPoint x: 155, endPoint y: 117, distance: 104.1
click at [155, 117] on quentale-workspace at bounding box center [207, 117] width 415 height 235
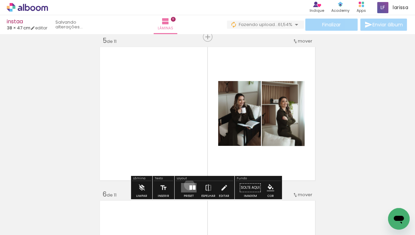
click at [188, 184] on quentale-layouter at bounding box center [189, 187] width 16 height 9
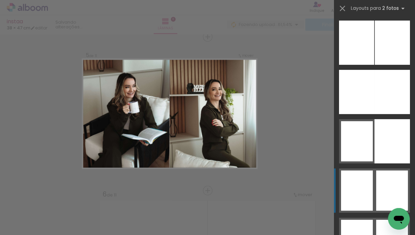
scroll to position [3759, 0]
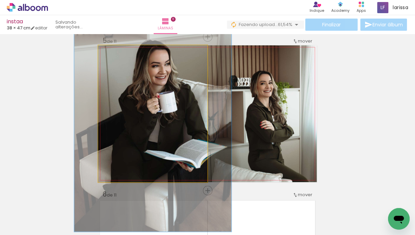
drag, startPoint x: 117, startPoint y: 52, endPoint x: 125, endPoint y: 51, distance: 7.4
click at [125, 51] on div at bounding box center [124, 52] width 11 height 11
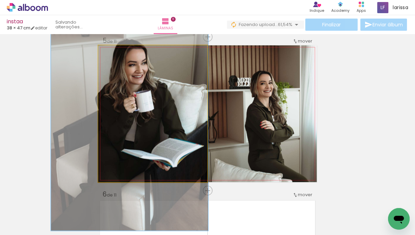
drag, startPoint x: 153, startPoint y: 93, endPoint x: 130, endPoint y: 93, distance: 23.0
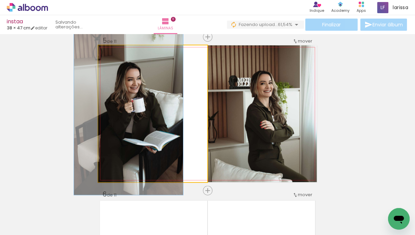
drag, startPoint x: 124, startPoint y: 52, endPoint x: 90, endPoint y: 54, distance: 33.9
type paper-slider "100"
click at [98, 54] on quentale-photo at bounding box center [152, 113] width 109 height 137
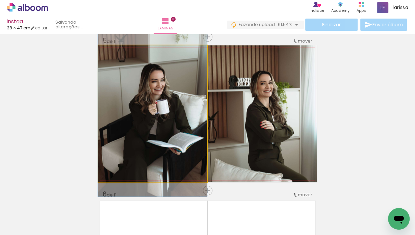
drag, startPoint x: 163, startPoint y: 92, endPoint x: 183, endPoint y: 93, distance: 20.7
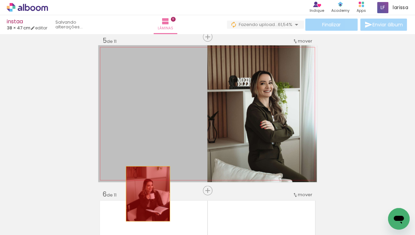
drag, startPoint x: 153, startPoint y: 109, endPoint x: 146, endPoint y: 203, distance: 93.8
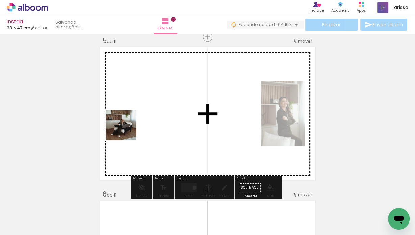
drag, startPoint x: 80, startPoint y: 206, endPoint x: 127, endPoint y: 129, distance: 90.7
click at [127, 129] on quentale-workspace at bounding box center [207, 117] width 415 height 235
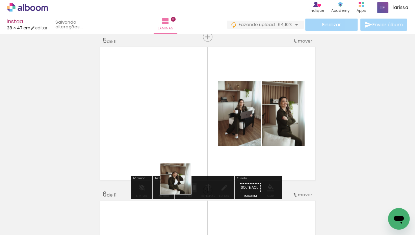
drag, startPoint x: 148, startPoint y: 209, endPoint x: 238, endPoint y: 148, distance: 109.0
click at [238, 148] on quentale-workspace at bounding box center [207, 117] width 415 height 235
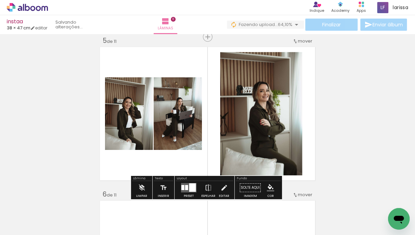
click at [189, 186] on div at bounding box center [192, 187] width 7 height 8
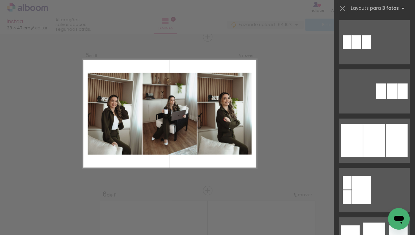
scroll to position [439, 0]
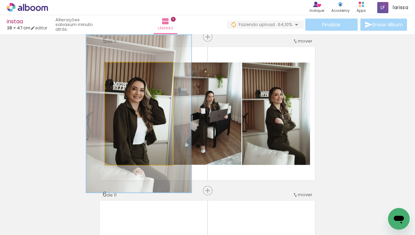
drag, startPoint x: 126, startPoint y: 70, endPoint x: 139, endPoint y: 74, distance: 13.9
type paper-slider "154"
click at [135, 68] on div at bounding box center [134, 69] width 26 height 11
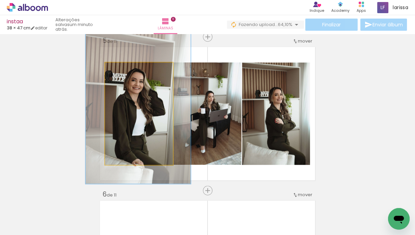
drag, startPoint x: 147, startPoint y: 103, endPoint x: 146, endPoint y: 94, distance: 8.5
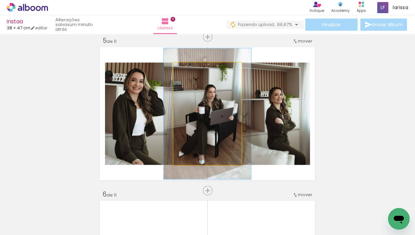
drag, startPoint x: 188, startPoint y: 68, endPoint x: 195, endPoint y: 68, distance: 6.4
type paper-slider "128"
click at [195, 68] on div at bounding box center [196, 70] width 6 height 6
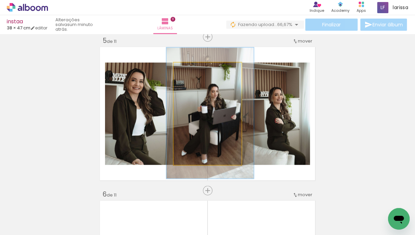
drag, startPoint x: 213, startPoint y: 87, endPoint x: 239, endPoint y: 86, distance: 25.7
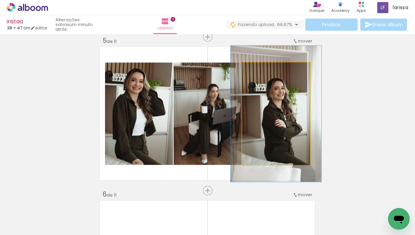
drag, startPoint x: 260, startPoint y: 69, endPoint x: 267, endPoint y: 69, distance: 7.4
type paper-slider "133"
click at [267, 69] on div at bounding box center [265, 69] width 11 height 11
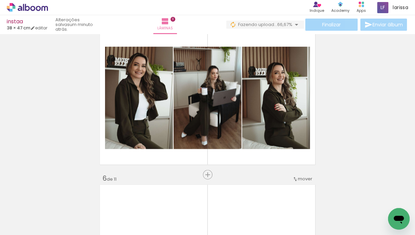
scroll to position [640, 0]
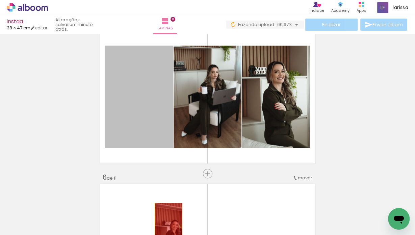
drag, startPoint x: 136, startPoint y: 104, endPoint x: 173, endPoint y: 207, distance: 109.9
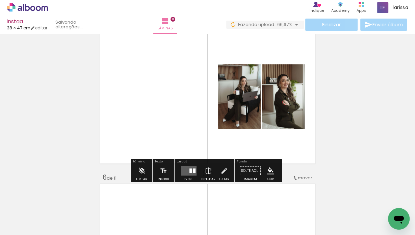
click at [185, 170] on quentale-layouter at bounding box center [189, 170] width 16 height 9
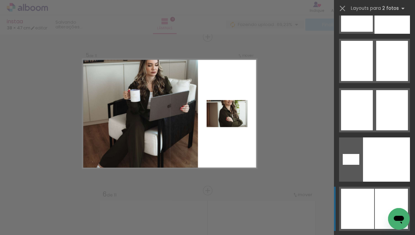
scroll to position [3894, 0]
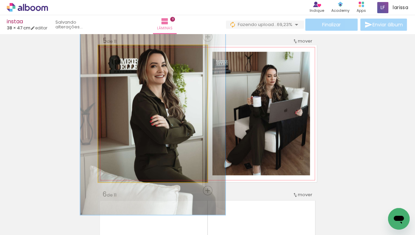
drag, startPoint x: 163, startPoint y: 117, endPoint x: 163, endPoint y: 109, distance: 7.8
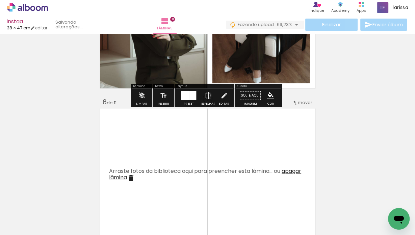
scroll to position [725, 0]
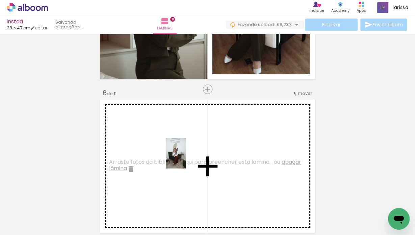
drag, startPoint x: 185, startPoint y: 211, endPoint x: 190, endPoint y: 161, distance: 50.6
click at [186, 158] on quentale-workspace at bounding box center [207, 117] width 415 height 235
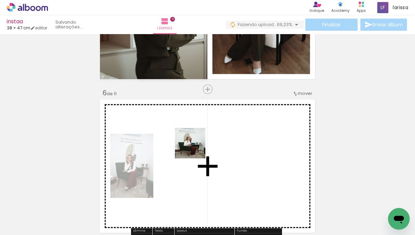
drag, startPoint x: 184, startPoint y: 208, endPoint x: 197, endPoint y: 150, distance: 59.5
click at [195, 148] on quentale-workspace at bounding box center [207, 117] width 415 height 235
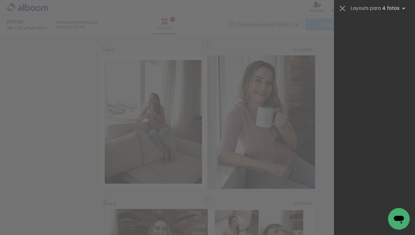
scroll to position [7815, 0]
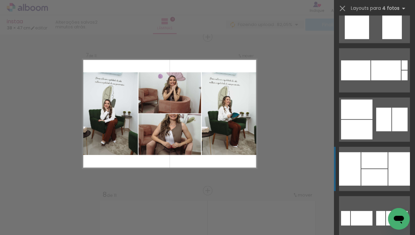
click at [375, 80] on div at bounding box center [386, 70] width 30 height 20
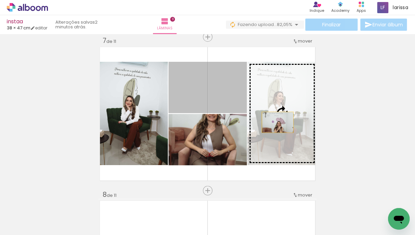
drag, startPoint x: 210, startPoint y: 90, endPoint x: 276, endPoint y: 122, distance: 73.1
click at [0, 0] on slot at bounding box center [0, 0] width 0 height 0
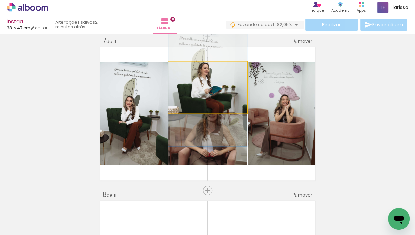
type paper-slider "113"
click at [188, 68] on div at bounding box center [184, 69] width 11 height 11
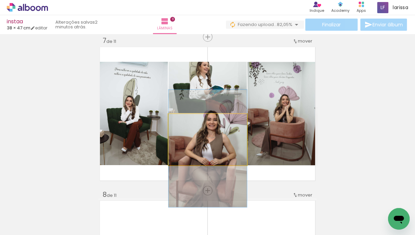
drag, startPoint x: 224, startPoint y: 144, endPoint x: 225, endPoint y: 153, distance: 9.5
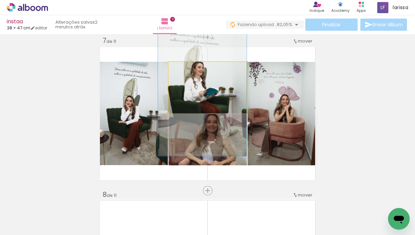
drag, startPoint x: 199, startPoint y: 105, endPoint x: 148, endPoint y: 118, distance: 52.7
click at [0, 0] on slot at bounding box center [0, 0] width 0 height 0
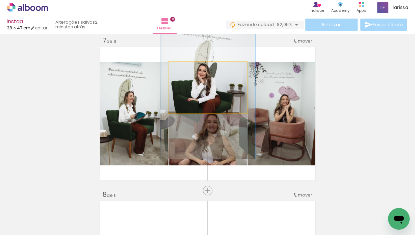
drag, startPoint x: 181, startPoint y: 69, endPoint x: 186, endPoint y: 69, distance: 5.1
type paper-slider "121"
click at [186, 69] on div at bounding box center [189, 69] width 6 height 6
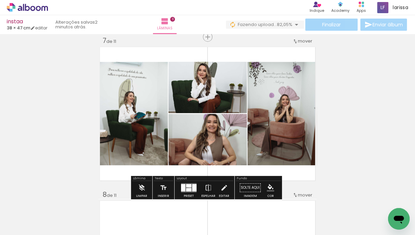
drag, startPoint x: 188, startPoint y: 188, endPoint x: 246, endPoint y: 160, distance: 64.4
click at [188, 188] on div at bounding box center [188, 189] width 5 height 3
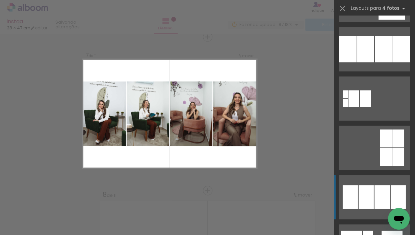
scroll to position [828, 0]
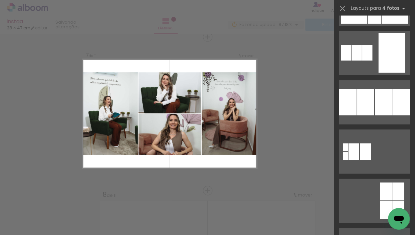
click at [302, 117] on div "Confirmar Cancelar" at bounding box center [207, 33] width 415 height 1861
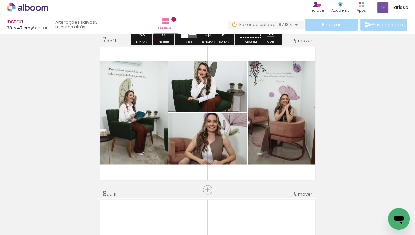
scroll to position [951, 0]
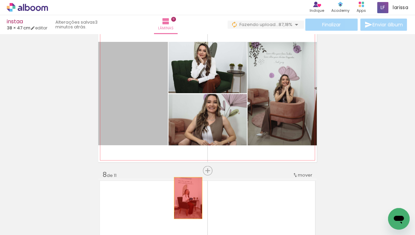
drag, startPoint x: 150, startPoint y: 97, endPoint x: 188, endPoint y: 192, distance: 101.9
click at [187, 206] on quentale-workspace at bounding box center [207, 117] width 415 height 235
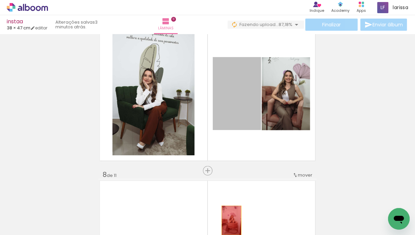
drag, startPoint x: 240, startPoint y: 137, endPoint x: 229, endPoint y: 220, distance: 83.8
click at [229, 220] on quentale-workspace at bounding box center [207, 117] width 415 height 235
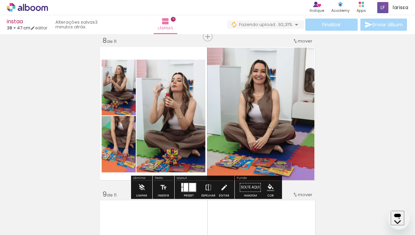
scroll to position [0, 96]
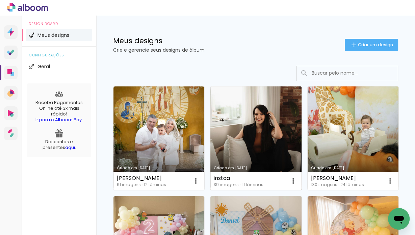
click at [252, 133] on link "Criado em [DATE]" at bounding box center [255, 138] width 91 height 104
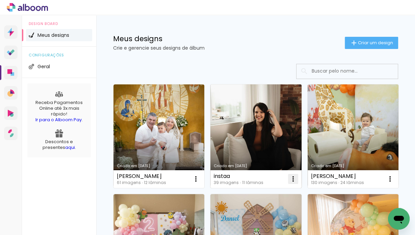
scroll to position [3, 0]
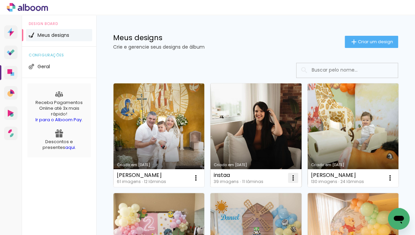
click at [200, 181] on iron-icon at bounding box center [196, 178] width 8 height 8
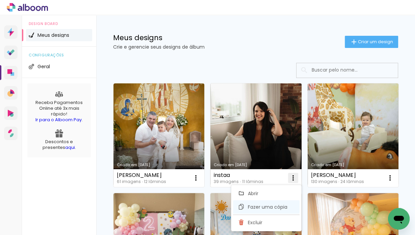
click at [289, 207] on paper-item "Fazer uma cópia" at bounding box center [266, 207] width 67 height 14
type input "Cópia de instaa"
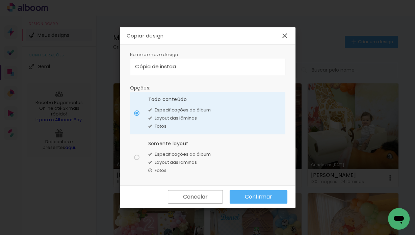
click at [0, 0] on slot "Confirmar" at bounding box center [0, 0] width 0 height 0
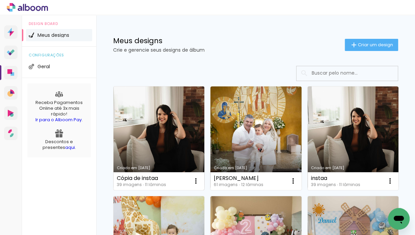
click at [169, 140] on link "Criado em [DATE]" at bounding box center [159, 138] width 91 height 104
click at [189, 141] on link "[PERSON_NAME] [DATE]" at bounding box center [159, 138] width 91 height 104
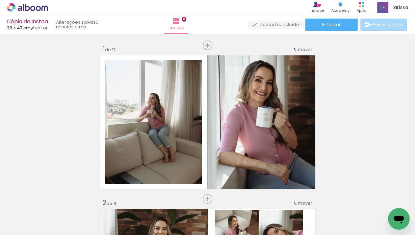
click at [338, 31] on div "Cópia de instaa 38 × 47 cm editar 5 minutos atrás. Lâminas 11 Finalizar Enviar …" at bounding box center [207, 17] width 415 height 34
click at [338, 28] on paper-button "Finalizar" at bounding box center [331, 25] width 52 height 12
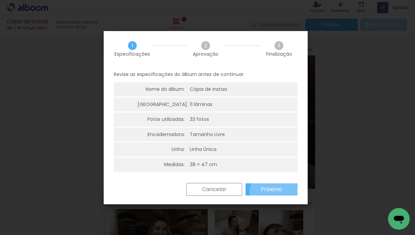
click at [275, 193] on paper-button "Próximo" at bounding box center [272, 189] width 52 height 12
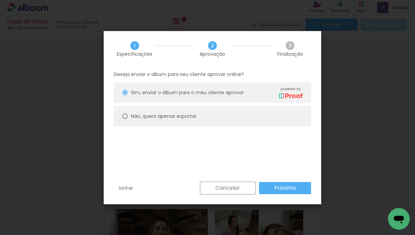
click at [195, 122] on paper-radio-button "Não, quero apenas exportar" at bounding box center [212, 116] width 197 height 20
type paper-radio-button "on"
click at [0, 0] on slot "Próximo" at bounding box center [0, 0] width 0 height 0
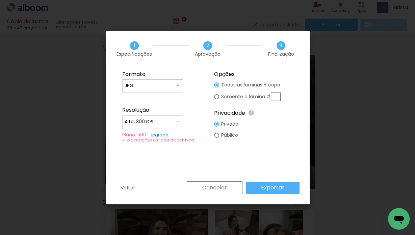
click at [287, 194] on paper-button "Exportar" at bounding box center [273, 188] width 54 height 12
click at [287, 192] on div "Cancelar Exportar" at bounding box center [241, 187] width 116 height 13
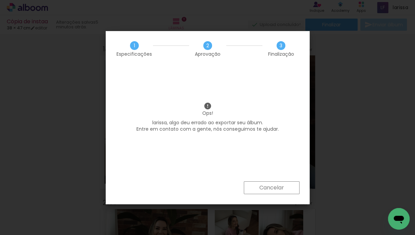
click at [279, 183] on paper-button "Cancelar" at bounding box center [272, 187] width 56 height 13
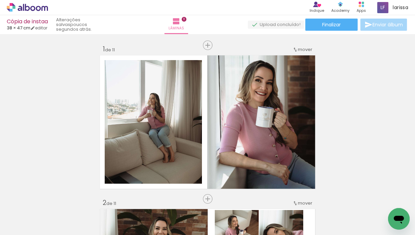
click at [322, 31] on div "Cópia de instaa 38 × 47 cm editar poucos segundos atrás. Lâminas 11 Finalizar E…" at bounding box center [207, 17] width 415 height 34
click at [323, 28] on paper-button "Finalizar" at bounding box center [331, 25] width 52 height 12
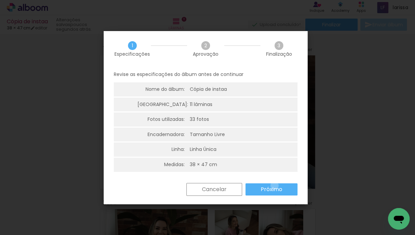
click at [0, 0] on slot "Próximo" at bounding box center [0, 0] width 0 height 0
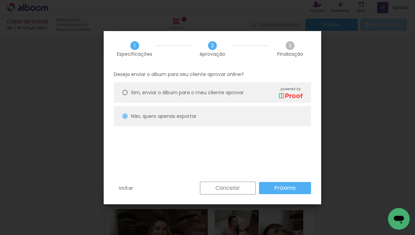
click at [0, 0] on slot "Próximo" at bounding box center [0, 0] width 0 height 0
type input "Alta, 300 DPI"
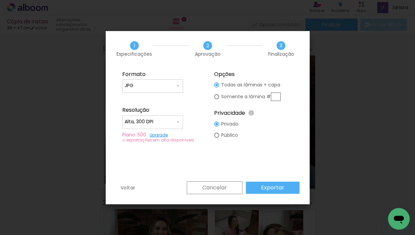
click at [0, 0] on slot "Exportar" at bounding box center [0, 0] width 0 height 0
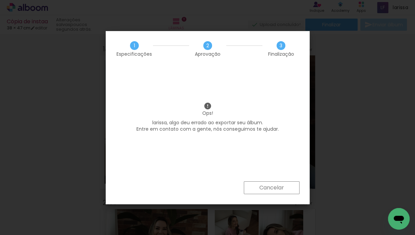
click at [0, 0] on slot "Cancelar" at bounding box center [0, 0] width 0 height 0
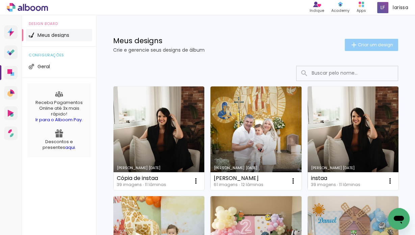
click at [373, 41] on paper-button "Criar um design" at bounding box center [371, 45] width 53 height 12
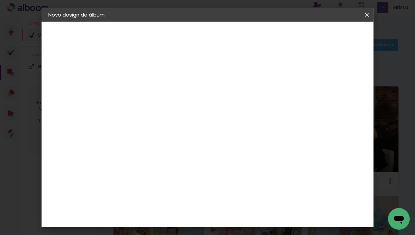
click at [159, 90] on input at bounding box center [159, 90] width 0 height 10
type input "instagram"
type paper-input "instagram"
click at [0, 0] on slot "Avançar" at bounding box center [0, 0] width 0 height 0
click at [285, 36] on div "Voltar Avançar" at bounding box center [251, 35] width 67 height 11
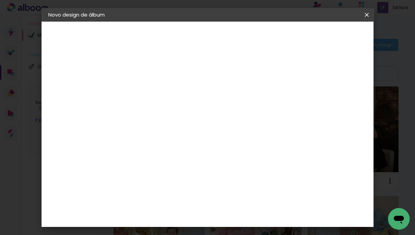
click at [285, 104] on paper-item "Tamanho Livre" at bounding box center [253, 102] width 65 height 15
click at [0, 0] on slot "Avançar" at bounding box center [0, 0] width 0 height 0
click at [207, 101] on span "30" at bounding box center [205, 106] width 11 height 10
click at [211, 107] on span "30" at bounding box center [205, 106] width 11 height 10
click at [208, 104] on span "30" at bounding box center [205, 106] width 11 height 10
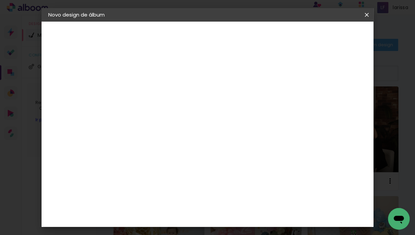
click at [209, 105] on span "30" at bounding box center [205, 106] width 11 height 10
click at [212, 107] on span "cm" at bounding box center [215, 106] width 8 height 10
click at [209, 105] on span "30" at bounding box center [205, 106] width 11 height 10
click at [207, 105] on span "30" at bounding box center [205, 106] width 11 height 10
drag, startPoint x: 209, startPoint y: 105, endPoint x: 193, endPoint y: 108, distance: 16.8
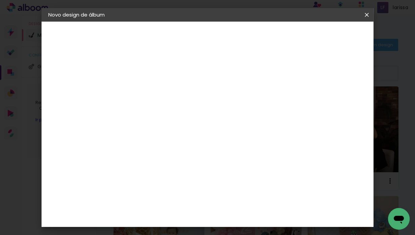
click at [193, 107] on div "30 cm" at bounding box center [210, 105] width 80 height 17
click at [0, 0] on slot "Voltar" at bounding box center [0, 0] width 0 height 0
click at [0, 0] on slot "Tamanho Livre" at bounding box center [0, 0] width 0 height 0
click at [285, 31] on paper-button "Avançar" at bounding box center [268, 35] width 33 height 11
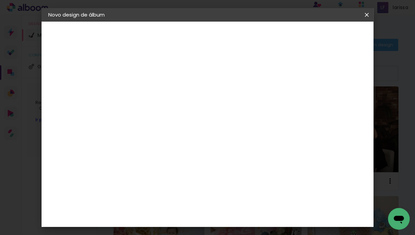
click at [237, 110] on div "30 cm" at bounding box center [210, 105] width 80 height 17
click at [219, 108] on span "cm" at bounding box center [215, 106] width 8 height 10
click at [209, 104] on span "30" at bounding box center [205, 106] width 11 height 10
click at [207, 105] on span "30" at bounding box center [205, 106] width 11 height 10
click at [144, 166] on input "30" at bounding box center [138, 165] width 18 height 10
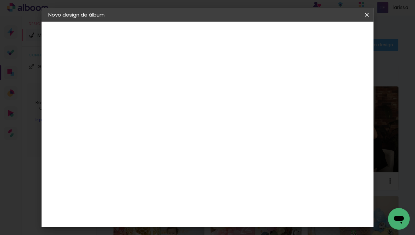
type input "3"
type input "47,"
type paper-input "47,"
type input "47,63"
type paper-input "47,63"
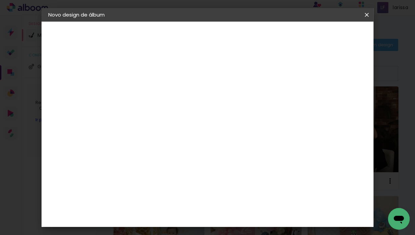
click at [352, 91] on div "mm" at bounding box center [339, 103] width 27 height 24
click at [232, 135] on div at bounding box center [196, 111] width 71 height 47
click at [250, 209] on input "60" at bounding box center [245, 212] width 18 height 10
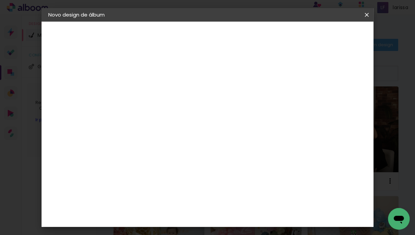
drag, startPoint x: 251, startPoint y: 210, endPoint x: 242, endPoint y: 211, distance: 9.8
click at [242, 211] on input "60" at bounding box center [245, 212] width 18 height 10
type input "76"
type paper-input "76"
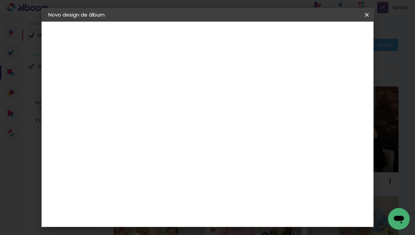
type input "76,2"
type paper-input "76,2"
click at [305, 22] on div "mm Mostrar sangria 38.1 cm cm cm mm A maioria das encadernadoras sugere 5mm de …" at bounding box center [235, 22] width 213 height 0
click at [326, 35] on span "Iniciar design" at bounding box center [311, 37] width 28 height 9
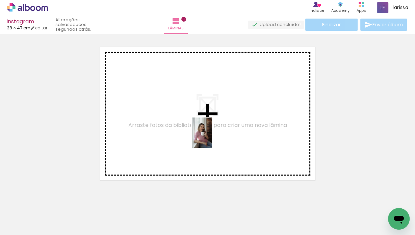
drag, startPoint x: 107, startPoint y: 214, endPoint x: 212, endPoint y: 138, distance: 130.0
click at [212, 138] on quentale-workspace at bounding box center [207, 117] width 415 height 235
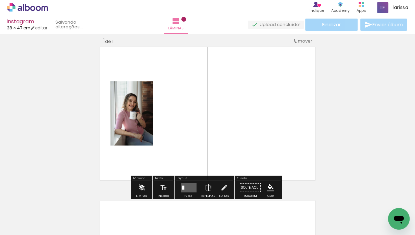
scroll to position [8, 0]
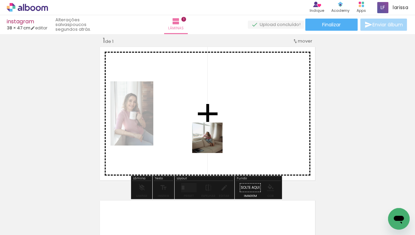
drag, startPoint x: 125, startPoint y: 176, endPoint x: 234, endPoint y: 138, distance: 115.5
click at [234, 138] on quentale-workspace at bounding box center [207, 117] width 415 height 235
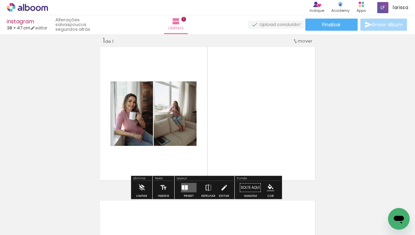
click at [185, 188] on div at bounding box center [186, 187] width 3 height 4
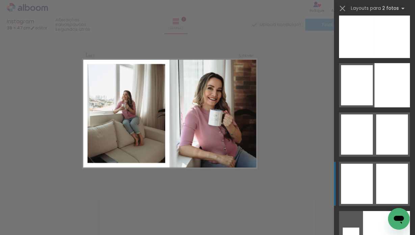
scroll to position [3852, 0]
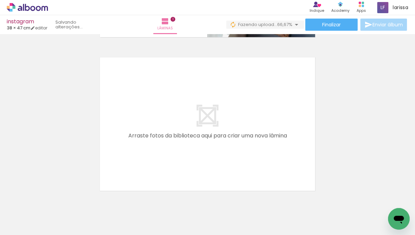
scroll to position [0, 0]
drag, startPoint x: 266, startPoint y: 205, endPoint x: 226, endPoint y: 127, distance: 87.8
click at [226, 127] on quentale-workspace at bounding box center [207, 117] width 415 height 235
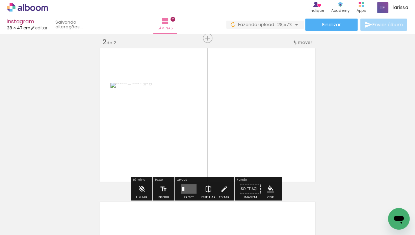
scroll to position [162, 0]
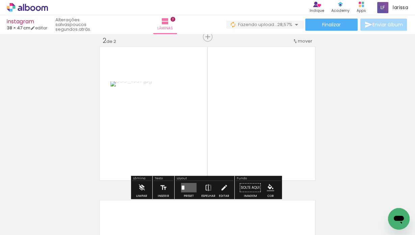
drag, startPoint x: 181, startPoint y: 126, endPoint x: 196, endPoint y: 115, distance: 18.8
click at [196, 114] on quentale-workspace at bounding box center [207, 117] width 415 height 235
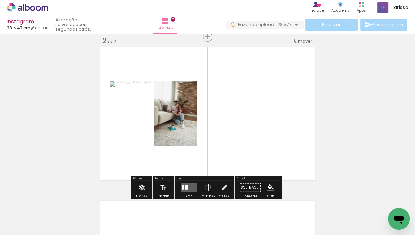
drag, startPoint x: 180, startPoint y: 221, endPoint x: 224, endPoint y: 157, distance: 77.2
click at [222, 141] on quentale-workspace at bounding box center [207, 117] width 415 height 235
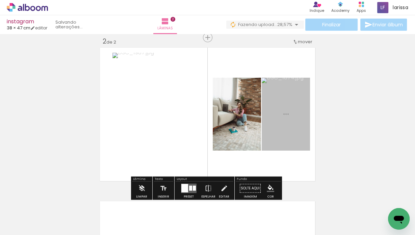
scroll to position [161, 0]
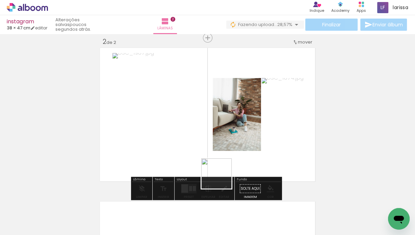
drag, startPoint x: 218, startPoint y: 214, endPoint x: 230, endPoint y: 140, distance: 74.2
click at [227, 135] on quentale-workspace at bounding box center [207, 117] width 415 height 235
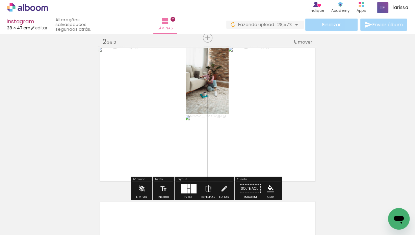
drag, startPoint x: 291, startPoint y: 214, endPoint x: 278, endPoint y: 133, distance: 81.1
click at [278, 133] on quentale-workspace at bounding box center [207, 117] width 415 height 235
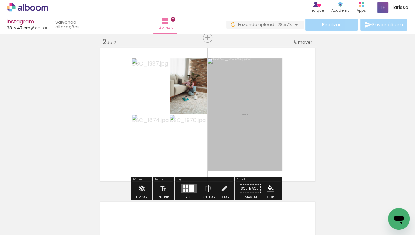
scroll to position [160, 0]
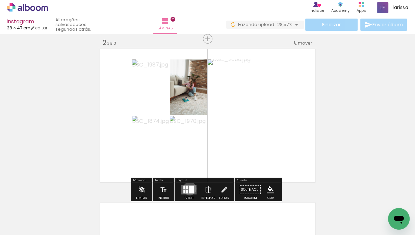
click at [189, 189] on div at bounding box center [191, 190] width 5 height 8
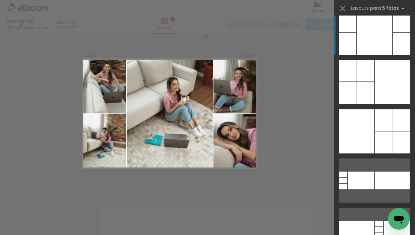
scroll to position [21367, 0]
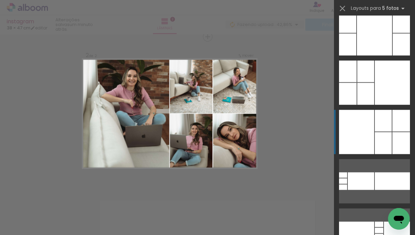
click at [393, 33] on div at bounding box center [401, 22] width 17 height 22
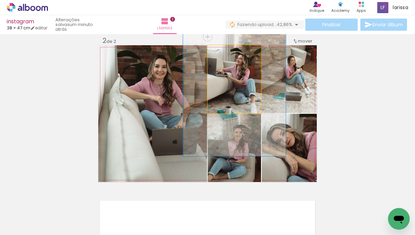
drag, startPoint x: 222, startPoint y: 52, endPoint x: 244, endPoint y: 50, distance: 22.0
type paper-slider "192"
click at [244, 50] on div at bounding box center [246, 52] width 6 height 6
click at [243, 51] on div at bounding box center [248, 52] width 11 height 11
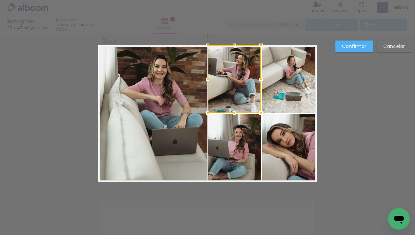
click at [354, 95] on div "Confirmar Cancelar" at bounding box center [207, 110] width 415 height 477
click at [0, 0] on slot "Confirmar" at bounding box center [0, 0] width 0 height 0
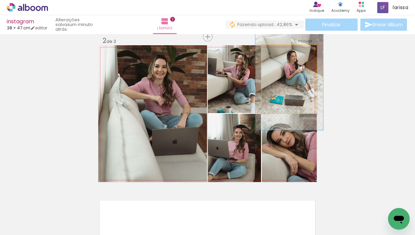
drag, startPoint x: 278, startPoint y: 51, endPoint x: 282, endPoint y: 51, distance: 4.4
type paper-slider "123"
click at [282, 51] on div at bounding box center [283, 52] width 6 height 6
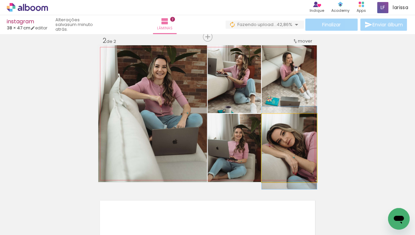
drag, startPoint x: 278, startPoint y: 120, endPoint x: 273, endPoint y: 120, distance: 4.4
type paper-slider "100"
click at [273, 120] on div at bounding box center [277, 121] width 11 height 11
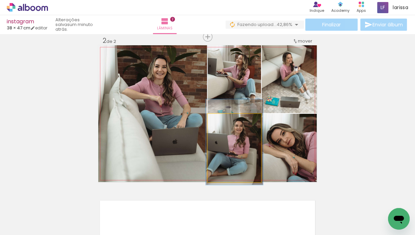
type paper-slider "107"
click at [226, 123] on div at bounding box center [225, 121] width 11 height 11
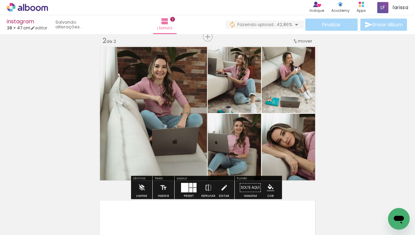
click at [369, 115] on div "Inserir lâmina 1 de 2 Inserir lâmina 2 de 2" at bounding box center [207, 104] width 415 height 461
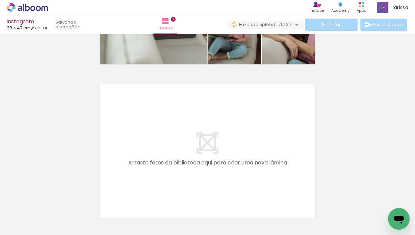
scroll to position [0, 0]
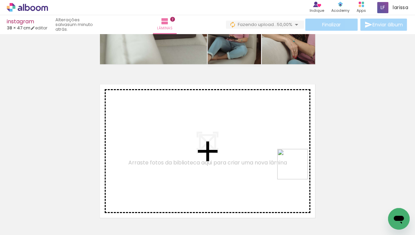
drag, startPoint x: 389, startPoint y: 199, endPoint x: 252, endPoint y: 157, distance: 143.3
click at [252, 157] on quentale-workspace at bounding box center [207, 117] width 415 height 235
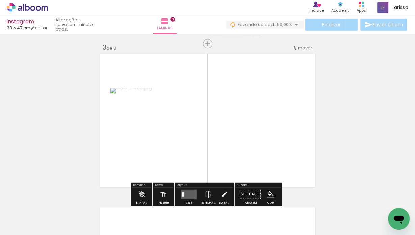
scroll to position [316, 0]
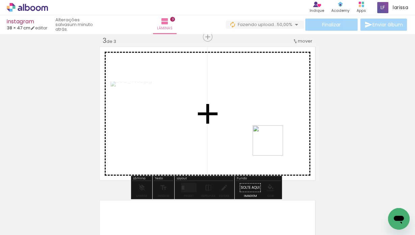
drag, startPoint x: 339, startPoint y: 209, endPoint x: 292, endPoint y: 156, distance: 70.9
click at [270, 142] on quentale-workspace at bounding box center [207, 117] width 415 height 235
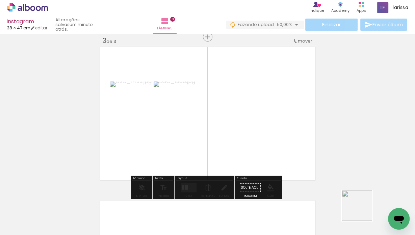
drag, startPoint x: 368, startPoint y: 214, endPoint x: 212, endPoint y: 127, distance: 179.2
click at [211, 126] on quentale-workspace at bounding box center [207, 117] width 415 height 235
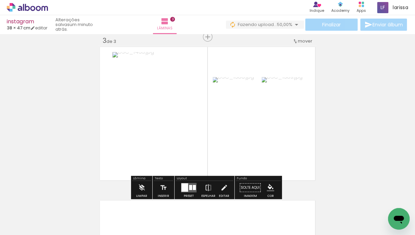
click at [189, 188] on div at bounding box center [190, 187] width 3 height 5
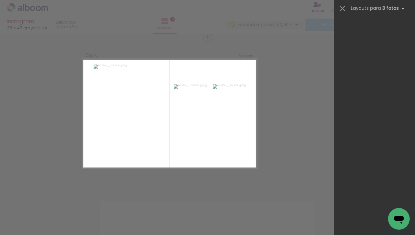
scroll to position [0, 0]
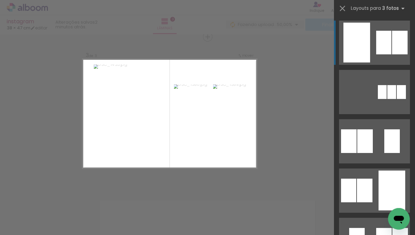
click at [388, 85] on div at bounding box center [392, 92] width 9 height 14
click at [154, 100] on quentale-photo at bounding box center [127, 114] width 66 height 99
click at [278, 101] on div "Confirmar Cancelar" at bounding box center [207, 33] width 415 height 631
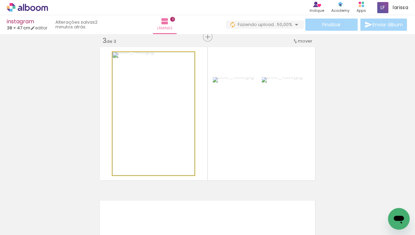
click at [151, 105] on quentale-photo at bounding box center [154, 113] width 82 height 123
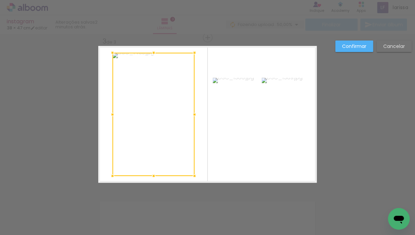
scroll to position [315, 0]
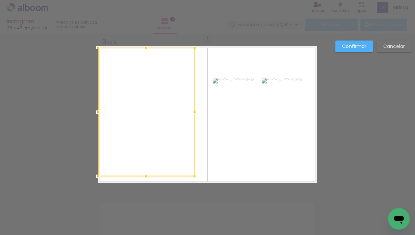
drag, startPoint x: 107, startPoint y: 52, endPoint x: 97, endPoint y: 47, distance: 11.0
click at [97, 47] on div at bounding box center [98, 48] width 14 height 14
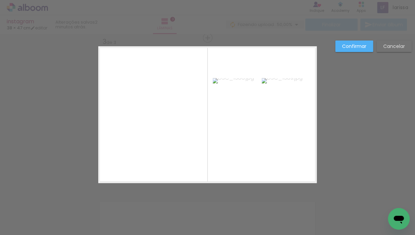
click at [186, 160] on quentale-photo at bounding box center [146, 112] width 97 height 129
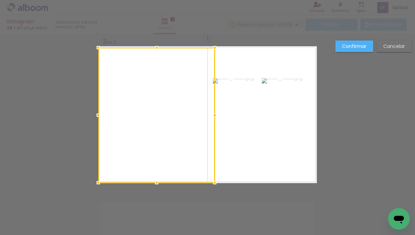
drag, startPoint x: 193, startPoint y: 175, endPoint x: 197, endPoint y: 179, distance: 6.0
click at [197, 179] on div at bounding box center [156, 115] width 117 height 135
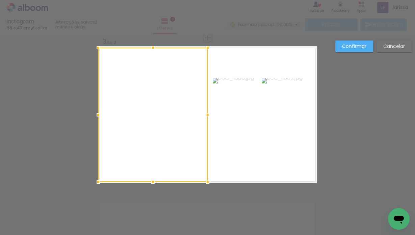
drag, startPoint x: 209, startPoint y: 115, endPoint x: 206, endPoint y: 114, distance: 3.4
click at [206, 114] on div at bounding box center [208, 115] width 14 height 14
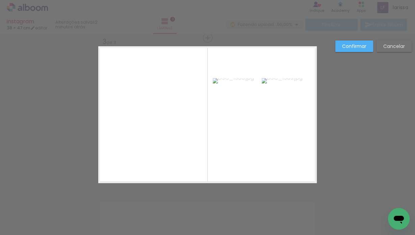
click at [0, 0] on slot "Confirmar" at bounding box center [0, 0] width 0 height 0
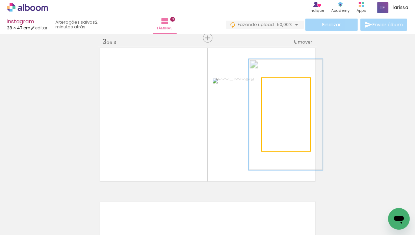
drag, startPoint x: 273, startPoint y: 83, endPoint x: 285, endPoint y: 82, distance: 11.6
click at [285, 82] on div at bounding box center [288, 85] width 11 height 11
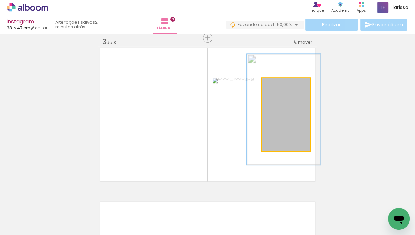
drag, startPoint x: 300, startPoint y: 124, endPoint x: 299, endPoint y: 121, distance: 3.5
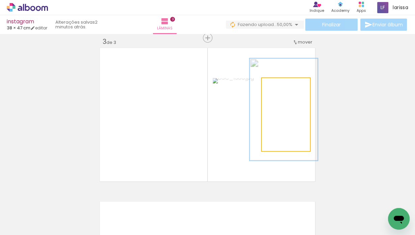
type paper-slider "140"
click at [284, 85] on div at bounding box center [287, 85] width 6 height 6
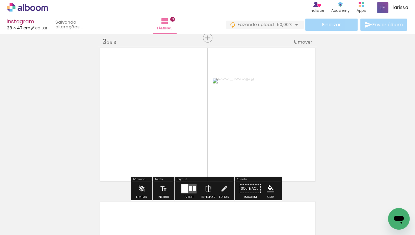
click at [353, 91] on div "Inserir lâmina 1 de 3 Inserir lâmina 2 de 3 Inserir lâmina 3 de 3" at bounding box center [207, 29] width 415 height 615
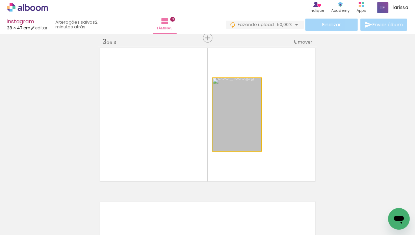
drag, startPoint x: 245, startPoint y: 127, endPoint x: 244, endPoint y: 123, distance: 3.9
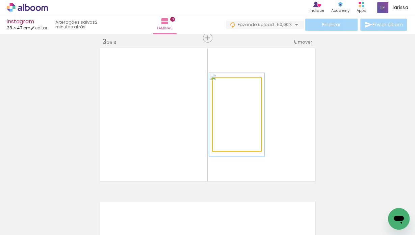
drag, startPoint x: 227, startPoint y: 86, endPoint x: 251, endPoint y: 113, distance: 36.4
type paper-slider "113"
click at [229, 85] on div at bounding box center [231, 85] width 6 height 6
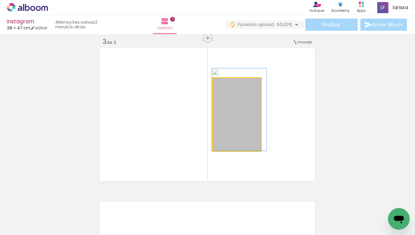
drag, startPoint x: 251, startPoint y: 124, endPoint x: 254, endPoint y: 118, distance: 7.0
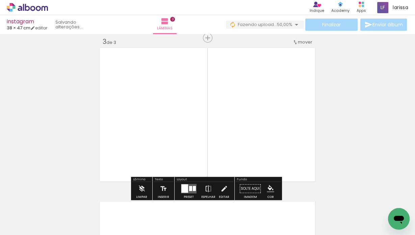
click at [376, 107] on div "Inserir lâmina 1 de 3 Inserir lâmina 2 de 3 Inserir lâmina 3 de 3" at bounding box center [207, 29] width 415 height 615
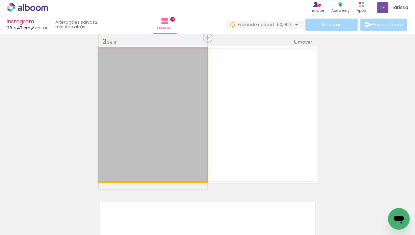
drag, startPoint x: 173, startPoint y: 103, endPoint x: 173, endPoint y: 97, distance: 5.4
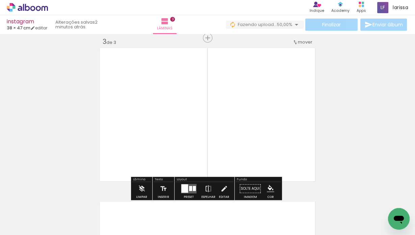
click at [346, 98] on div "Inserir lâmina 1 de 3 Inserir lâmina 2 de 3 Inserir lâmina 3 de 3" at bounding box center [207, 29] width 415 height 615
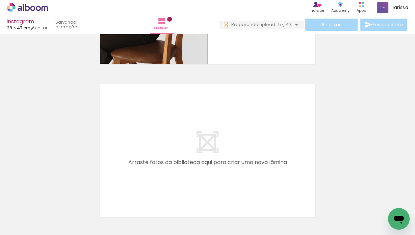
scroll to position [0, 210]
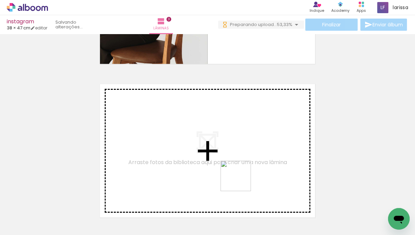
drag, startPoint x: 235, startPoint y: 210, endPoint x: 242, endPoint y: 155, distance: 55.9
click at [242, 155] on quentale-workspace at bounding box center [207, 117] width 415 height 235
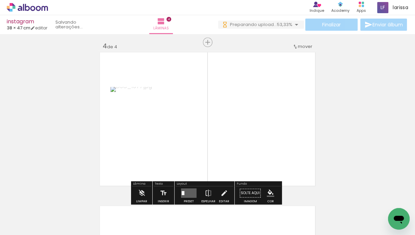
scroll to position [470, 0]
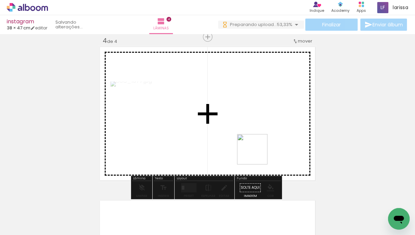
drag, startPoint x: 278, startPoint y: 204, endPoint x: 252, endPoint y: 133, distance: 75.6
click at [250, 132] on quentale-workspace at bounding box center [207, 117] width 415 height 235
drag, startPoint x: 310, startPoint y: 204, endPoint x: 306, endPoint y: 163, distance: 41.8
click at [265, 128] on quentale-workspace at bounding box center [207, 117] width 415 height 235
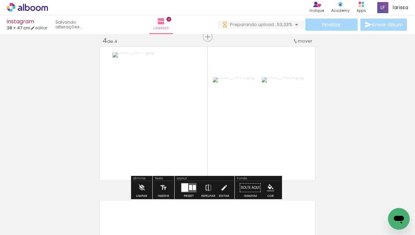
drag, startPoint x: 332, startPoint y: 183, endPoint x: 282, endPoint y: 131, distance: 71.9
click at [282, 130] on quentale-workspace at bounding box center [207, 117] width 415 height 235
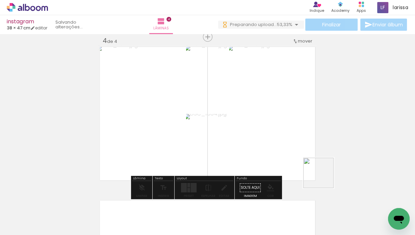
drag, startPoint x: 331, startPoint y: 181, endPoint x: 264, endPoint y: 139, distance: 79.3
click at [264, 139] on quentale-workspace at bounding box center [207, 117] width 415 height 235
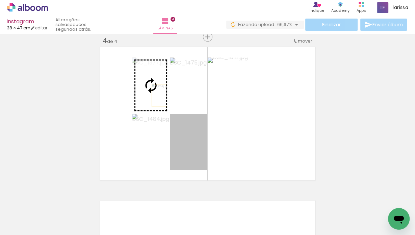
drag, startPoint x: 177, startPoint y: 142, endPoint x: 154, endPoint y: 94, distance: 52.7
click at [0, 0] on slot at bounding box center [0, 0] width 0 height 0
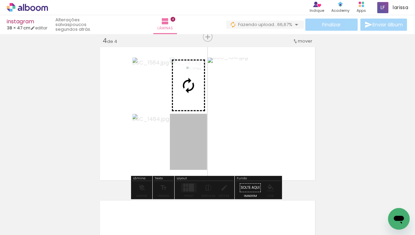
drag, startPoint x: 192, startPoint y: 140, endPoint x: 192, endPoint y: 77, distance: 62.5
click at [0, 0] on slot at bounding box center [0, 0] width 0 height 0
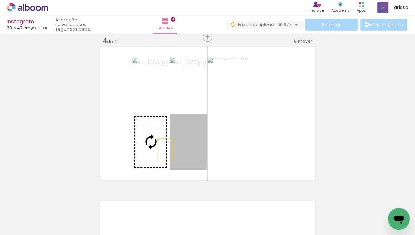
drag, startPoint x: 192, startPoint y: 151, endPoint x: 160, endPoint y: 150, distance: 31.8
click at [0, 0] on slot at bounding box center [0, 0] width 0 height 0
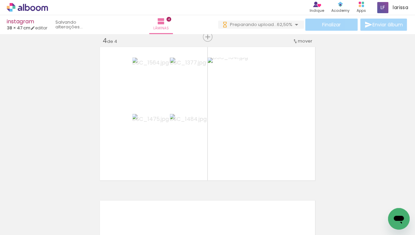
scroll to position [0, 248]
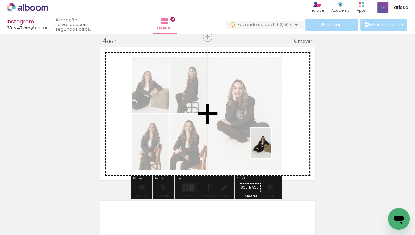
drag, startPoint x: 386, startPoint y: 206, endPoint x: 259, endPoint y: 147, distance: 140.6
click at [260, 147] on quentale-workspace at bounding box center [207, 117] width 415 height 235
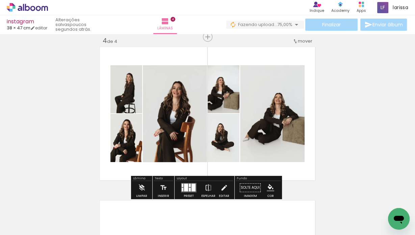
click at [189, 189] on div at bounding box center [190, 190] width 2 height 4
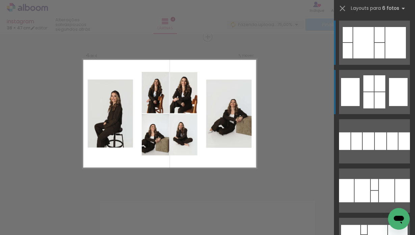
click at [381, 98] on div at bounding box center [380, 100] width 11 height 16
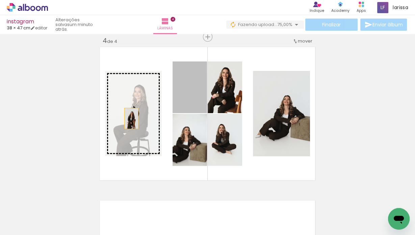
drag, startPoint x: 186, startPoint y: 96, endPoint x: 128, endPoint y: 118, distance: 61.9
click at [0, 0] on slot at bounding box center [0, 0] width 0 height 0
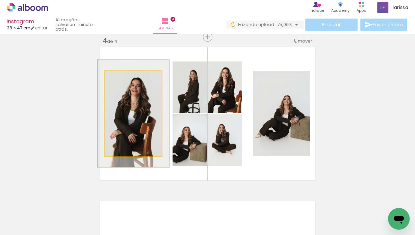
drag, startPoint x: 119, startPoint y: 78, endPoint x: 125, endPoint y: 78, distance: 6.1
type paper-slider "126"
click at [125, 78] on div at bounding box center [127, 78] width 6 height 6
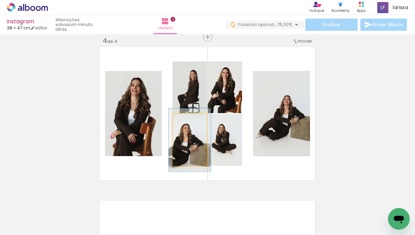
type paper-slider "121"
click at [187, 119] on div at bounding box center [188, 121] width 6 height 6
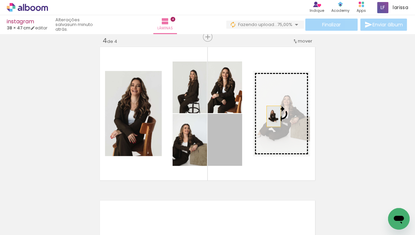
drag, startPoint x: 219, startPoint y: 143, endPoint x: 272, endPoint y: 116, distance: 59.2
click at [0, 0] on slot at bounding box center [0, 0] width 0 height 0
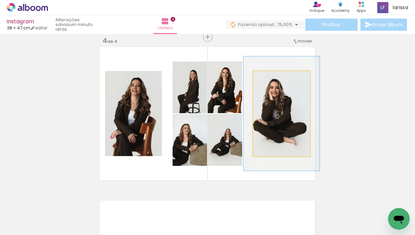
drag, startPoint x: 272, startPoint y: 77, endPoint x: 275, endPoint y: 77, distance: 3.4
type paper-slider "133"
click at [275, 77] on div at bounding box center [277, 78] width 6 height 6
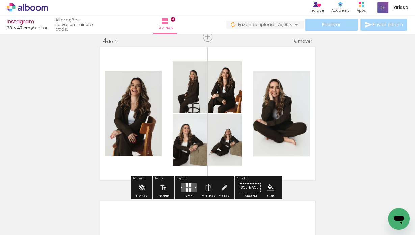
click at [204, 84] on quentale-photo at bounding box center [190, 87] width 34 height 52
click at [0, 0] on slot "P&B" at bounding box center [0, 0] width 0 height 0
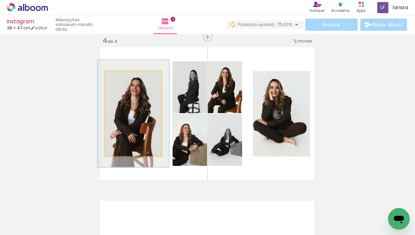
click at [144, 89] on quentale-photo at bounding box center [133, 113] width 57 height 85
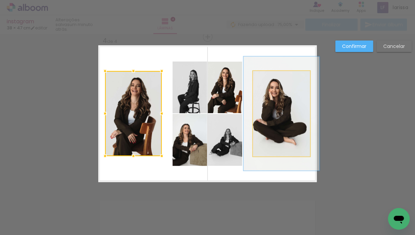
click at [269, 102] on quentale-photo at bounding box center [281, 113] width 57 height 85
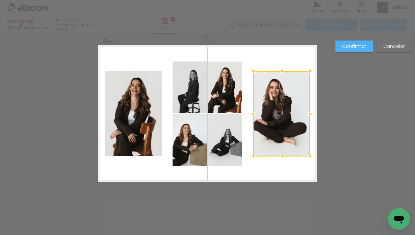
click at [140, 96] on quentale-photo at bounding box center [133, 113] width 57 height 85
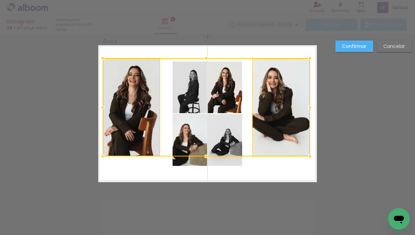
drag, startPoint x: 104, startPoint y: 69, endPoint x: 102, endPoint y: 58, distance: 11.7
click at [102, 58] on div at bounding box center [103, 58] width 14 height 14
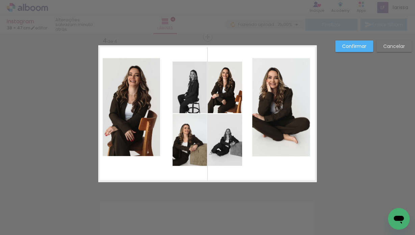
click at [292, 136] on quentale-photo at bounding box center [281, 107] width 58 height 98
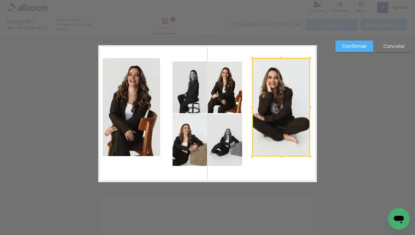
click at [131, 132] on quentale-photo at bounding box center [131, 107] width 57 height 98
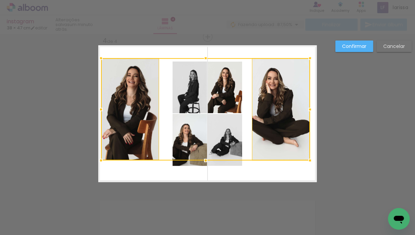
drag, startPoint x: 102, startPoint y: 156, endPoint x: 100, endPoint y: 160, distance: 4.4
click at [100, 160] on div at bounding box center [101, 161] width 14 height 14
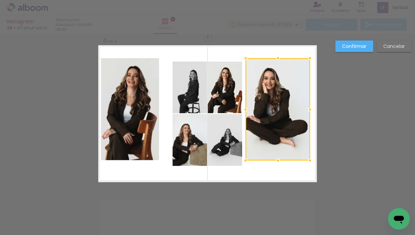
drag, startPoint x: 250, startPoint y: 109, endPoint x: 244, endPoint y: 109, distance: 6.4
click at [244, 109] on div at bounding box center [246, 110] width 14 height 14
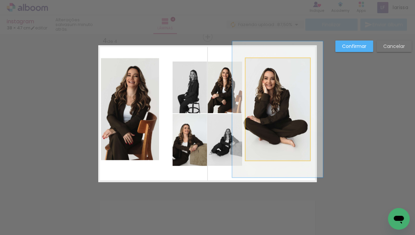
click at [301, 107] on quentale-photo at bounding box center [278, 109] width 65 height 102
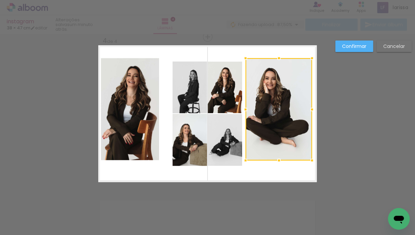
click at [310, 108] on div at bounding box center [312, 110] width 14 height 14
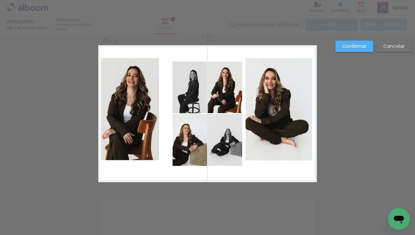
click at [151, 110] on quentale-photo at bounding box center [130, 109] width 58 height 102
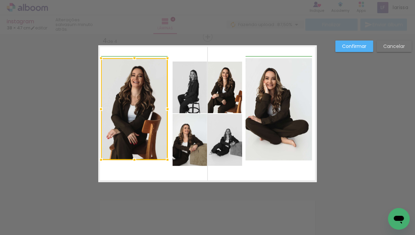
drag, startPoint x: 158, startPoint y: 107, endPoint x: 168, endPoint y: 107, distance: 9.5
click at [168, 107] on div at bounding box center [168, 109] width 14 height 14
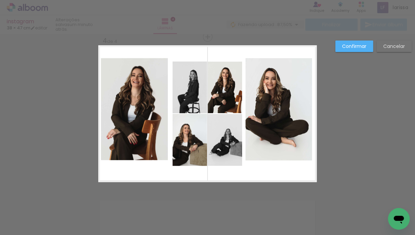
click at [0, 0] on slot "Confirmar" at bounding box center [0, 0] width 0 height 0
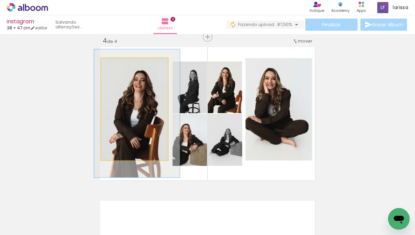
drag, startPoint x: 130, startPoint y: 112, endPoint x: 133, endPoint y: 116, distance: 4.7
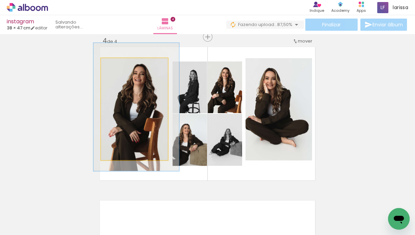
drag, startPoint x: 145, startPoint y: 107, endPoint x: 144, endPoint y: 101, distance: 5.8
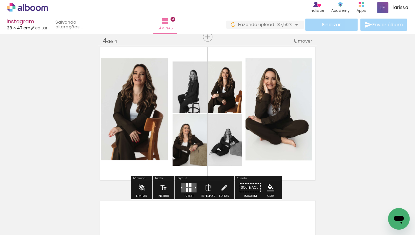
click at [144, 101] on quentale-photo at bounding box center [134, 109] width 67 height 102
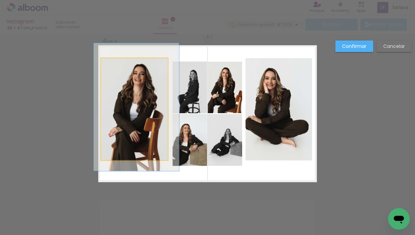
click at [144, 101] on quentale-photo at bounding box center [134, 109] width 67 height 102
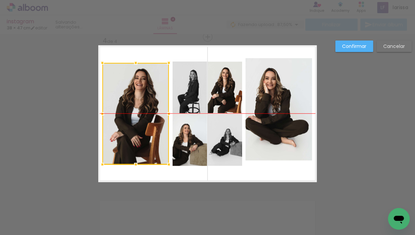
drag, startPoint x: 145, startPoint y: 100, endPoint x: 147, endPoint y: 104, distance: 4.3
click at [147, 104] on div at bounding box center [135, 114] width 67 height 102
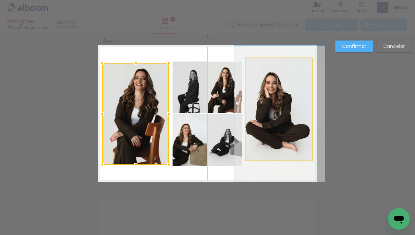
drag, startPoint x: 273, startPoint y: 90, endPoint x: 274, endPoint y: 94, distance: 4.5
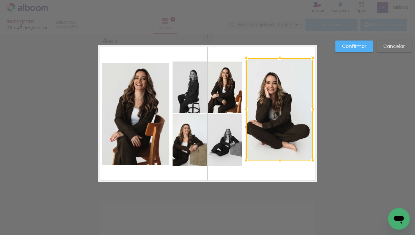
drag, startPoint x: 273, startPoint y: 90, endPoint x: 274, endPoint y: 94, distance: 4.3
click at [274, 94] on div at bounding box center [279, 109] width 67 height 102
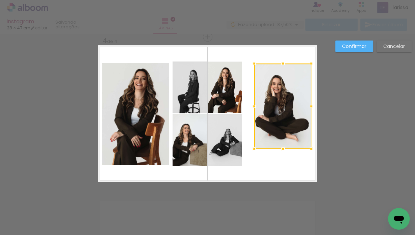
drag, startPoint x: 273, startPoint y: 92, endPoint x: 275, endPoint y: 83, distance: 8.4
click at [275, 83] on div at bounding box center [282, 106] width 57 height 85
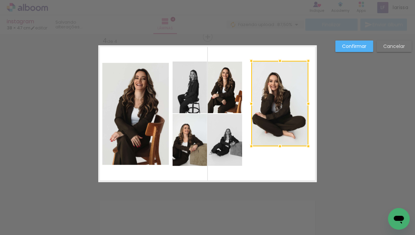
click at [271, 83] on div at bounding box center [279, 103] width 57 height 85
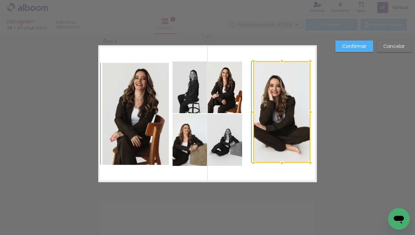
drag, startPoint x: 277, startPoint y: 147, endPoint x: 275, endPoint y: 165, distance: 17.4
click at [275, 165] on div at bounding box center [282, 163] width 14 height 14
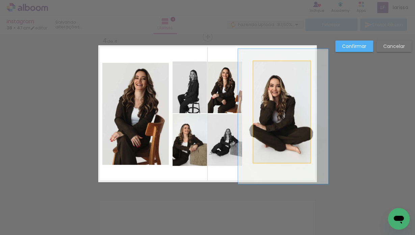
click at [254, 113] on quentale-photo at bounding box center [281, 112] width 57 height 102
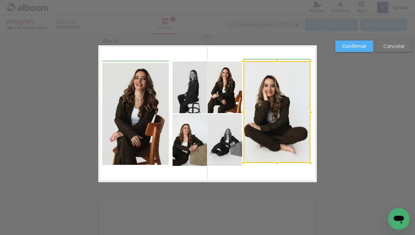
drag, startPoint x: 251, startPoint y: 110, endPoint x: 245, endPoint y: 111, distance: 6.4
click at [245, 111] on div at bounding box center [244, 112] width 14 height 14
click at [344, 55] on div "Confirmar Cancelar" at bounding box center [372, 49] width 80 height 17
click at [0, 0] on slot "Confirmar" at bounding box center [0, 0] width 0 height 0
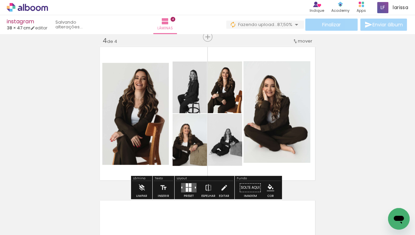
click at [298, 100] on quentale-photo at bounding box center [277, 112] width 67 height 102
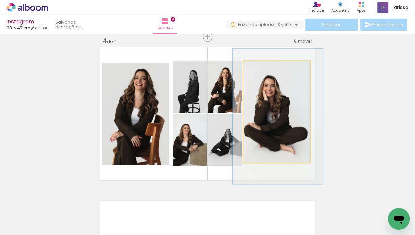
click at [298, 100] on quentale-photo at bounding box center [277, 112] width 67 height 102
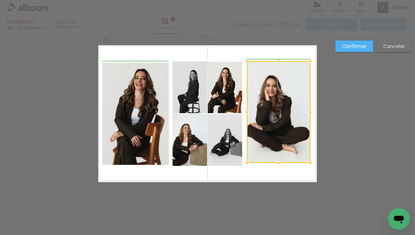
click at [246, 112] on div at bounding box center [247, 112] width 14 height 14
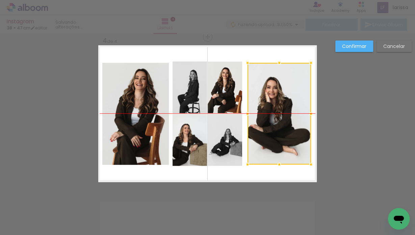
click at [290, 110] on div at bounding box center [280, 114] width 64 height 102
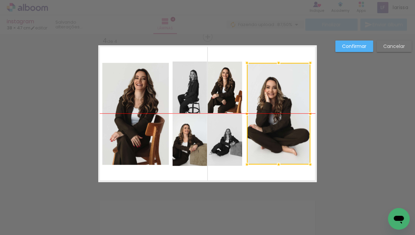
click at [290, 109] on div at bounding box center [279, 114] width 64 height 102
click at [0, 0] on slot "Confirmar" at bounding box center [0, 0] width 0 height 0
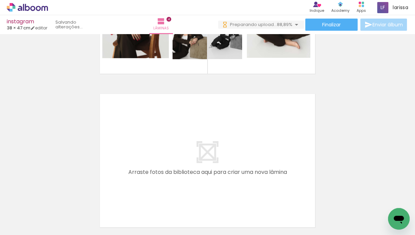
scroll to position [0, 323]
drag, startPoint x: 337, startPoint y: 187, endPoint x: 233, endPoint y: 158, distance: 107.6
click at [233, 158] on quentale-workspace at bounding box center [207, 117] width 415 height 235
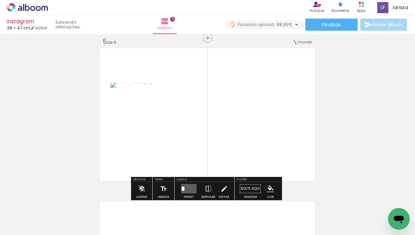
scroll to position [623, 0]
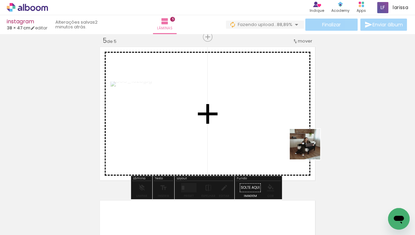
drag, startPoint x: 346, startPoint y: 211, endPoint x: 307, endPoint y: 142, distance: 79.1
click at [307, 142] on quentale-workspace at bounding box center [207, 117] width 415 height 235
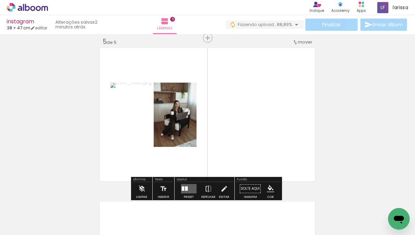
click at [191, 186] on quentale-layouter at bounding box center [189, 188] width 16 height 9
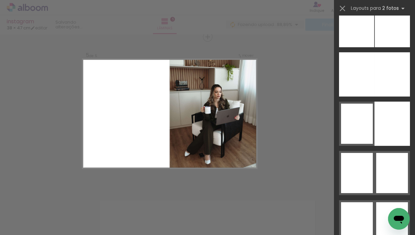
scroll to position [3813, 0]
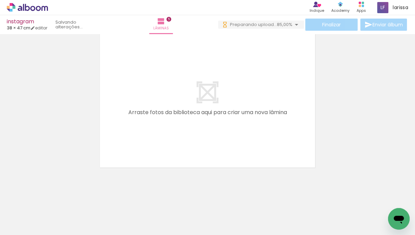
scroll to position [0, 0]
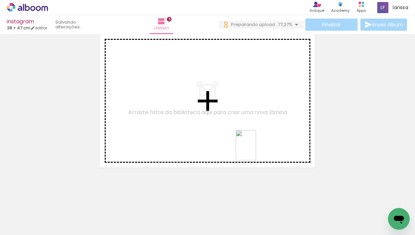
drag, startPoint x: 274, startPoint y: 172, endPoint x: 253, endPoint y: 149, distance: 30.4
click at [253, 149] on quentale-workspace at bounding box center [207, 117] width 415 height 235
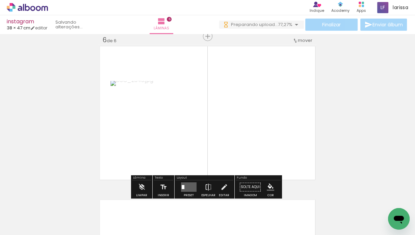
scroll to position [777, 0]
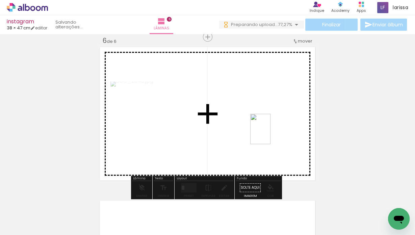
drag, startPoint x: 386, startPoint y: 206, endPoint x: 271, endPoint y: 134, distance: 135.9
click at [271, 134] on quentale-workspace at bounding box center [207, 117] width 415 height 235
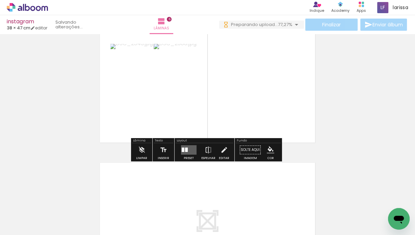
scroll to position [816, 0]
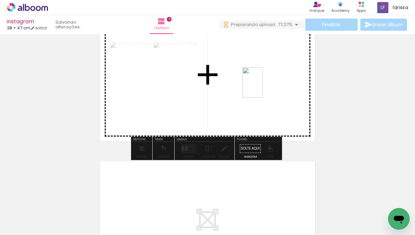
drag, startPoint x: 277, startPoint y: 204, endPoint x: 265, endPoint y: 81, distance: 123.3
click at [265, 81] on quentale-workspace at bounding box center [207, 117] width 415 height 235
drag, startPoint x: 350, startPoint y: 207, endPoint x: 282, endPoint y: 111, distance: 117.4
click at [282, 111] on quentale-workspace at bounding box center [207, 117] width 415 height 235
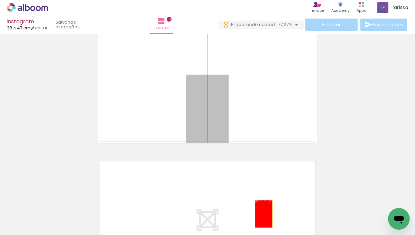
drag, startPoint x: 211, startPoint y: 104, endPoint x: 258, endPoint y: 208, distance: 114.6
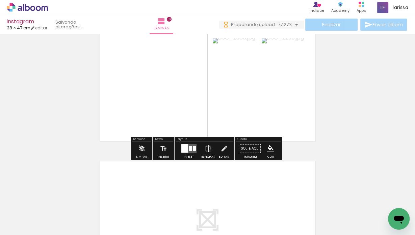
click at [189, 147] on div at bounding box center [190, 148] width 3 height 5
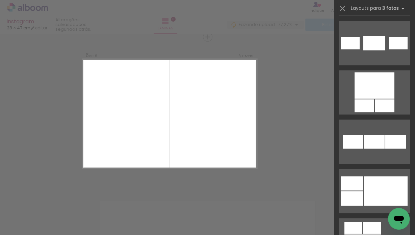
scroll to position [8771, 0]
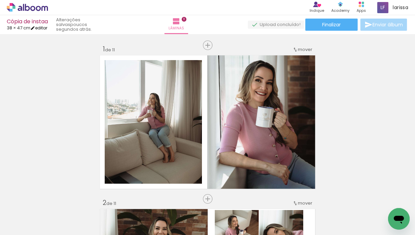
click at [43, 29] on link "editar" at bounding box center [38, 28] width 17 height 6
type input "47,63"
type input "76,2"
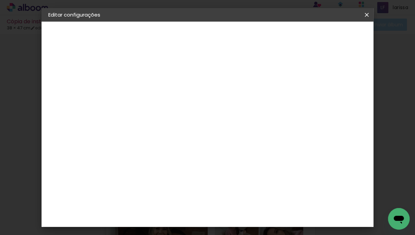
drag, startPoint x: 208, startPoint y: 104, endPoint x: 230, endPoint y: 103, distance: 22.3
click at [230, 103] on div "38.1 cm" at bounding box center [220, 105] width 58 height 17
drag, startPoint x: 224, startPoint y: 104, endPoint x: 216, endPoint y: 106, distance: 8.0
click at [216, 106] on div "38.1 cm" at bounding box center [220, 105] width 58 height 17
click at [239, 37] on paper-button "Voltar" at bounding box center [224, 35] width 27 height 11
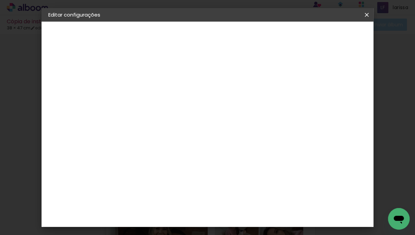
click at [0, 0] on slot "Voltar" at bounding box center [0, 0] width 0 height 0
click at [368, 17] on iron-icon at bounding box center [367, 14] width 8 height 7
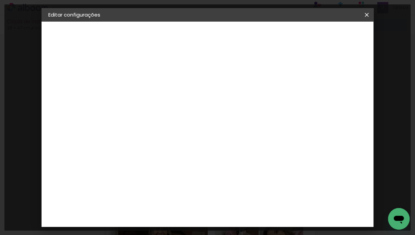
click at [366, 16] on iron-icon at bounding box center [367, 14] width 8 height 7
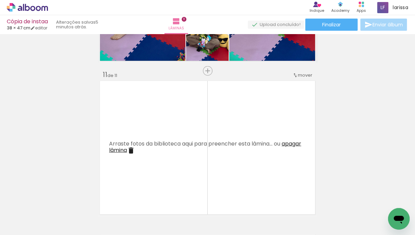
scroll to position [1512, 0]
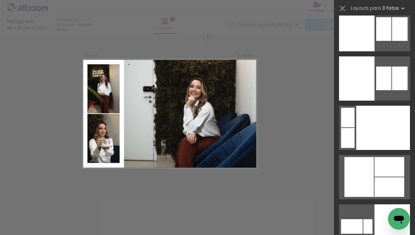
scroll to position [6212, 0]
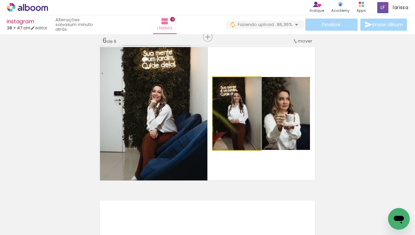
drag, startPoint x: 240, startPoint y: 115, endPoint x: 160, endPoint y: 113, distance: 79.8
click at [0, 0] on slot at bounding box center [0, 0] width 0 height 0
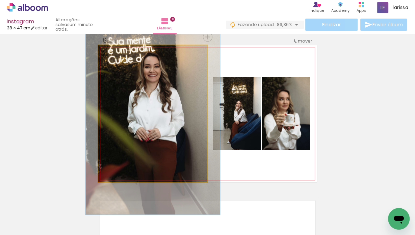
drag, startPoint x: 113, startPoint y: 52, endPoint x: 118, endPoint y: 52, distance: 5.4
type paper-slider "123"
click at [118, 52] on div at bounding box center [120, 52] width 6 height 6
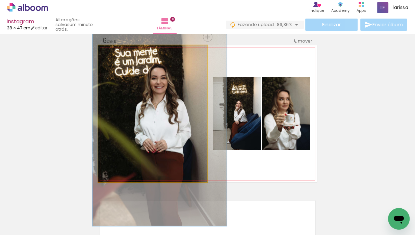
drag, startPoint x: 150, startPoint y: 83, endPoint x: 155, endPoint y: 93, distance: 10.6
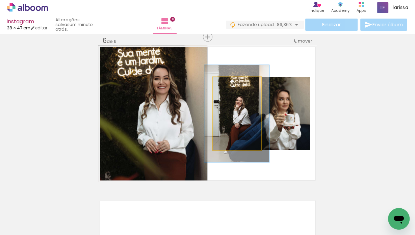
drag, startPoint x: 227, startPoint y: 83, endPoint x: 234, endPoint y: 84, distance: 6.4
click at [234, 83] on div at bounding box center [236, 84] width 6 height 6
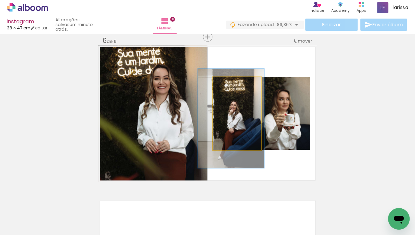
drag, startPoint x: 248, startPoint y: 113, endPoint x: 243, endPoint y: 118, distance: 7.2
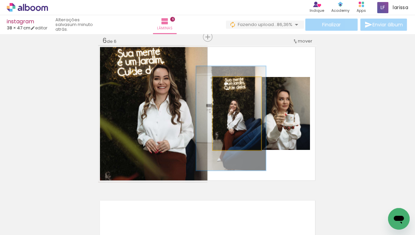
type paper-slider "144"
click at [233, 84] on div at bounding box center [238, 84] width 11 height 11
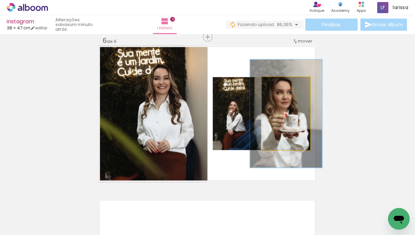
drag, startPoint x: 281, startPoint y: 83, endPoint x: 291, endPoint y: 82, distance: 9.2
click at [291, 82] on div at bounding box center [287, 84] width 11 height 11
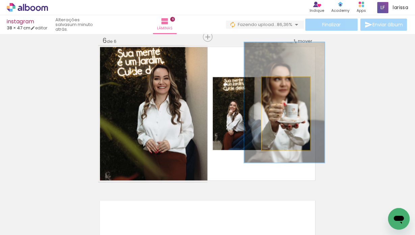
drag, startPoint x: 294, startPoint y: 122, endPoint x: 292, endPoint y: 111, distance: 10.9
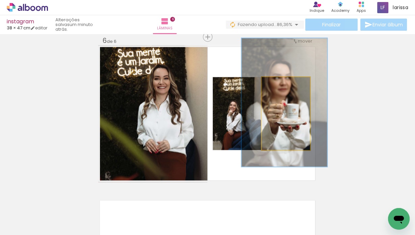
type paper-slider "176"
click at [291, 83] on div at bounding box center [296, 84] width 11 height 11
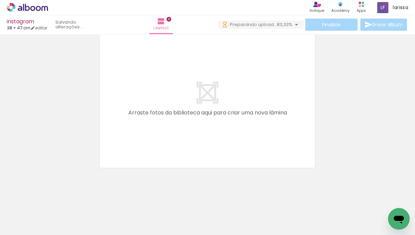
scroll to position [0, 588]
drag, startPoint x: 315, startPoint y: 201, endPoint x: 303, endPoint y: 170, distance: 33.7
click at [275, 152] on quentale-workspace at bounding box center [207, 117] width 415 height 235
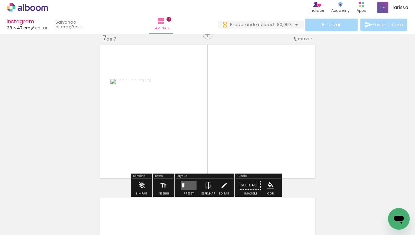
scroll to position [931, 0]
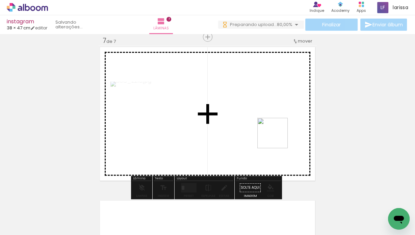
drag, startPoint x: 289, startPoint y: 148, endPoint x: 275, endPoint y: 134, distance: 19.4
click at [274, 134] on quentale-workspace at bounding box center [207, 117] width 415 height 235
drag, startPoint x: 388, startPoint y: 203, endPoint x: 306, endPoint y: 137, distance: 105.4
click at [306, 137] on quentale-workspace at bounding box center [207, 117] width 415 height 235
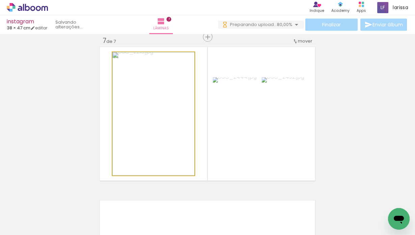
click at [166, 129] on quentale-photo at bounding box center [154, 113] width 82 height 123
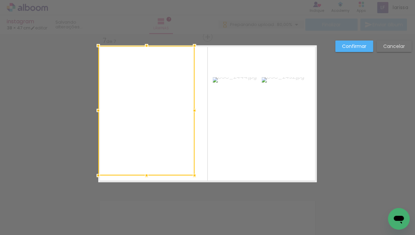
drag, startPoint x: 101, startPoint y: 49, endPoint x: 95, endPoint y: 46, distance: 6.7
click at [95, 46] on div at bounding box center [99, 46] width 14 height 14
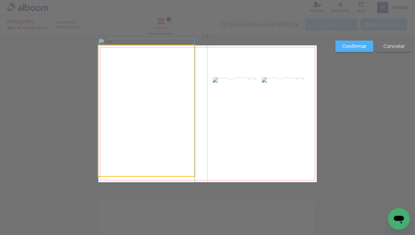
click at [179, 157] on quentale-photo at bounding box center [146, 110] width 96 height 131
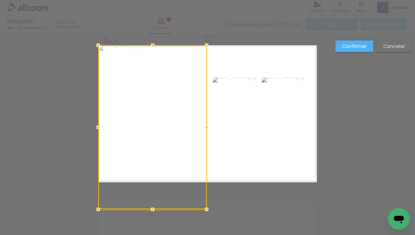
drag, startPoint x: 196, startPoint y: 178, endPoint x: 204, endPoint y: 180, distance: 9.0
click at [204, 180] on div at bounding box center [152, 127] width 108 height 164
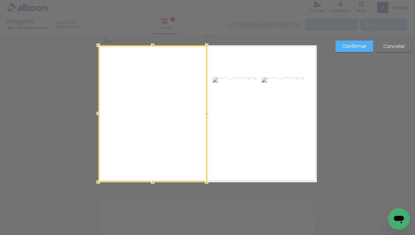
click at [0, 0] on slot "Confirmar" at bounding box center [0, 0] width 0 height 0
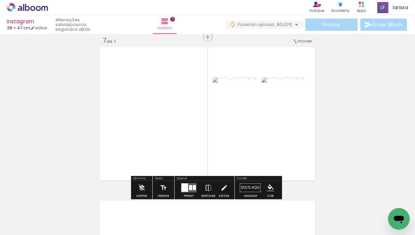
click at [168, 93] on quentale-photo at bounding box center [152, 113] width 108 height 136
click at [197, 105] on quentale-photo at bounding box center [152, 113] width 108 height 136
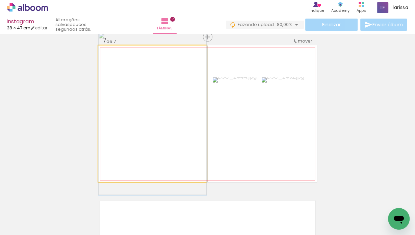
click at [197, 105] on quentale-photo at bounding box center [152, 113] width 108 height 136
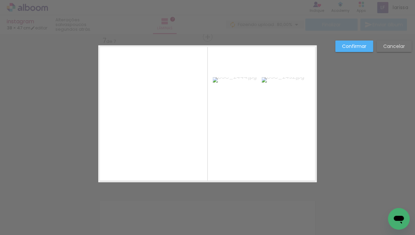
click at [199, 111] on quentale-photo at bounding box center [152, 113] width 108 height 136
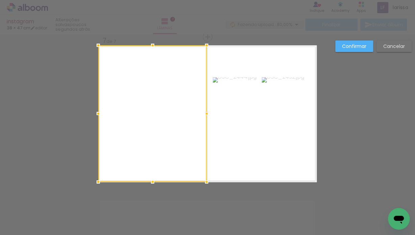
click at [200, 111] on div at bounding box center [207, 114] width 14 height 14
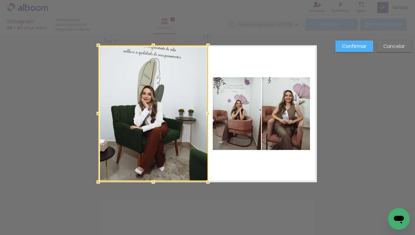
click at [206, 114] on div at bounding box center [208, 114] width 14 height 14
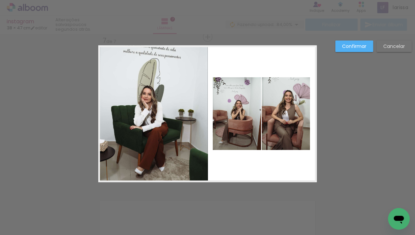
click at [345, 51] on paper-button "Confirmar" at bounding box center [354, 46] width 38 height 11
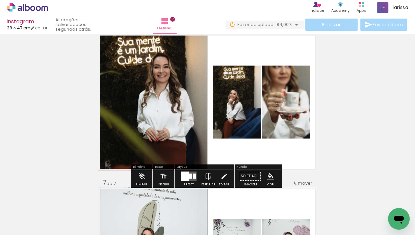
scroll to position [799, 0]
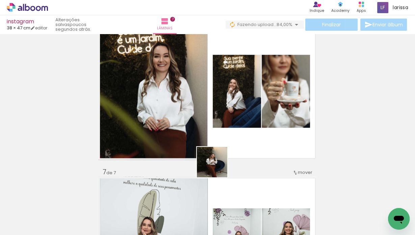
drag, startPoint x: 233, startPoint y: 216, endPoint x: 202, endPoint y: 123, distance: 97.4
click at [202, 123] on quentale-workspace at bounding box center [207, 117] width 415 height 235
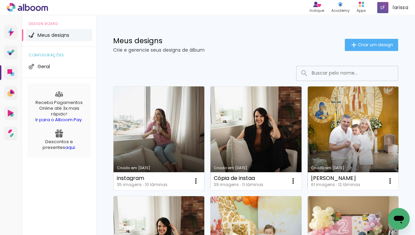
click at [156, 128] on link "Criado em [DATE]" at bounding box center [159, 138] width 91 height 104
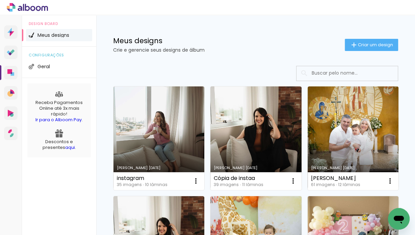
click at [149, 132] on link "Criado em [DATE]" at bounding box center [159, 138] width 91 height 104
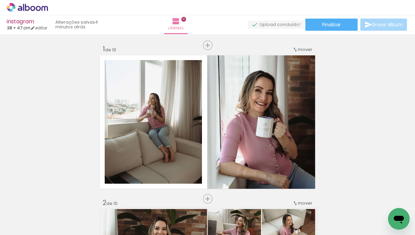
click at [36, 9] on icon at bounding box center [38, 8] width 5 height 5
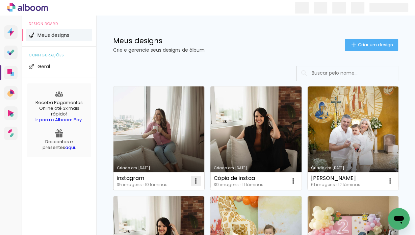
click at [197, 183] on iron-icon at bounding box center [196, 181] width 8 height 8
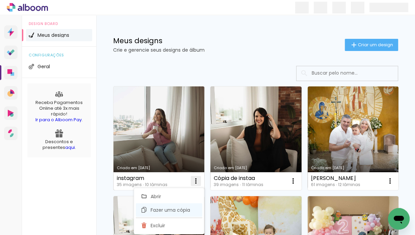
click at [192, 206] on paper-item "Fazer uma cópia" at bounding box center [169, 210] width 67 height 14
type input "Cópia de instagram"
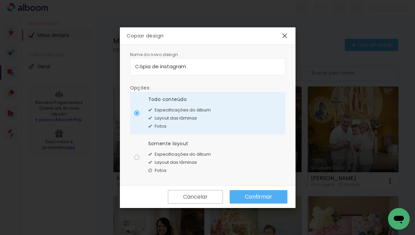
click at [0, 0] on slot "Confirmar" at bounding box center [0, 0] width 0 height 0
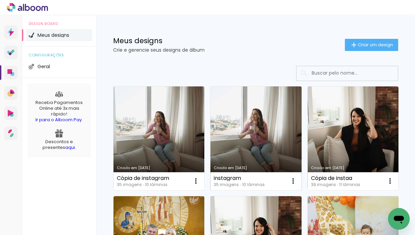
scroll to position [66, 0]
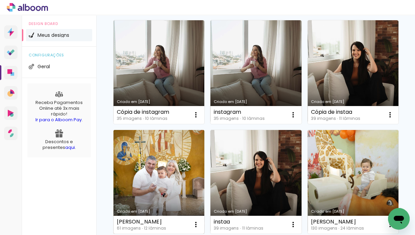
click at [204, 167] on link "Criado em [DATE]" at bounding box center [159, 182] width 91 height 104
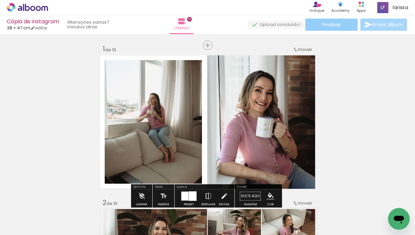
click at [312, 23] on paper-button "Finalizar" at bounding box center [331, 25] width 52 height 12
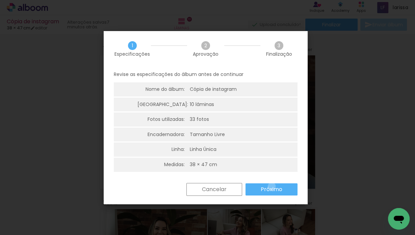
click at [0, 0] on slot "Próximo" at bounding box center [0, 0] width 0 height 0
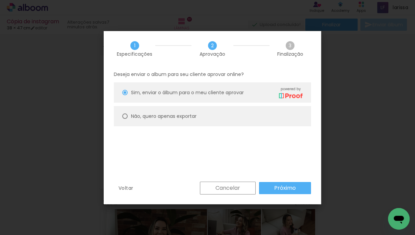
click at [180, 110] on paper-radio-button "Não, quero apenas exportar" at bounding box center [212, 116] width 197 height 20
type paper-radio-button "on"
click at [0, 0] on slot "Próximo" at bounding box center [0, 0] width 0 height 0
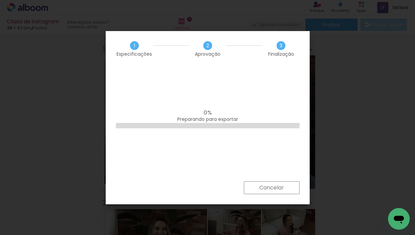
click at [286, 187] on paper-button "Cancelar" at bounding box center [272, 187] width 56 height 13
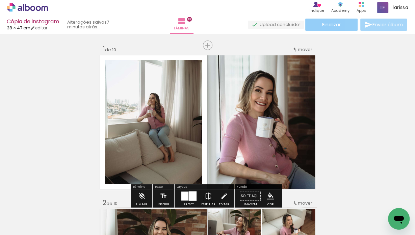
click at [318, 24] on paper-button "Finalizar" at bounding box center [331, 25] width 52 height 12
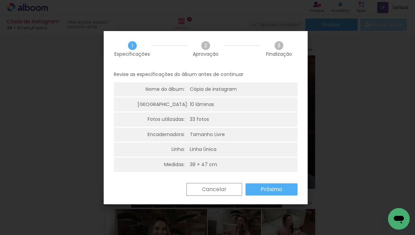
click at [0, 0] on slot "Próximo" at bounding box center [0, 0] width 0 height 0
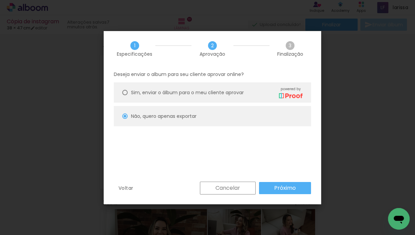
click at [0, 0] on slot "Próximo" at bounding box center [0, 0] width 0 height 0
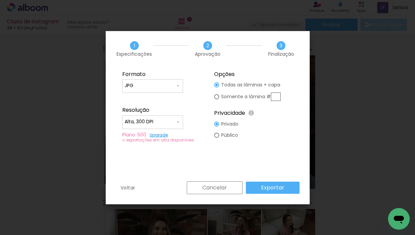
click at [0, 0] on slot "Somente a lâmina #" at bounding box center [0, 0] width 0 height 0
type paper-radio-button "on"
click at [279, 94] on input "text" at bounding box center [276, 97] width 10 height 8
type input "1"
click at [285, 190] on paper-button "Exportar" at bounding box center [273, 188] width 54 height 12
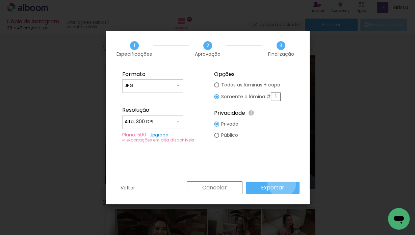
click at [283, 183] on paper-button "Exportar" at bounding box center [273, 188] width 54 height 12
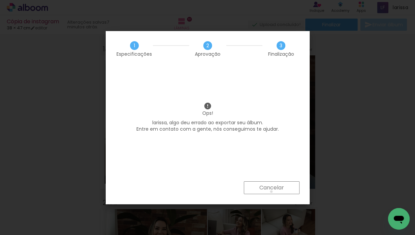
click at [271, 192] on paper-button "Cancelar" at bounding box center [272, 187] width 56 height 13
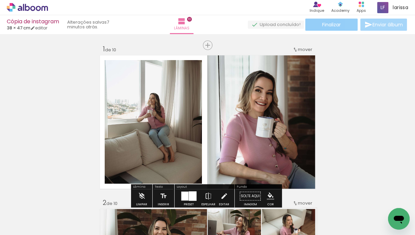
click at [328, 25] on span "Finalizar" at bounding box center [331, 24] width 19 height 5
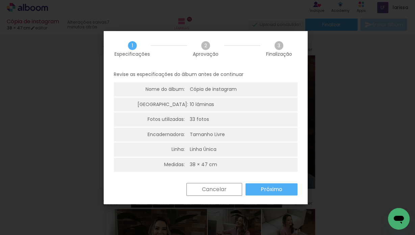
click at [291, 188] on paper-button "Próximo" at bounding box center [272, 189] width 52 height 12
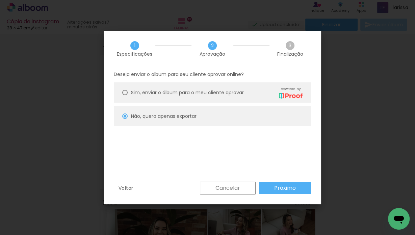
click at [312, 186] on div "Voltar Cancelar Próximo" at bounding box center [213, 193] width 218 height 23
click at [299, 188] on paper-button "Próximo" at bounding box center [285, 188] width 52 height 12
type input "Alta, 300 DPI"
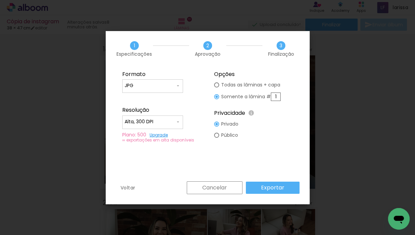
click at [220, 84] on paper-radio-button "Todas as lâminas + capa" at bounding box center [247, 84] width 67 height 11
type paper-radio-button "on"
click at [0, 0] on slot "Exportar" at bounding box center [0, 0] width 0 height 0
